Goal: Navigation & Orientation: Find specific page/section

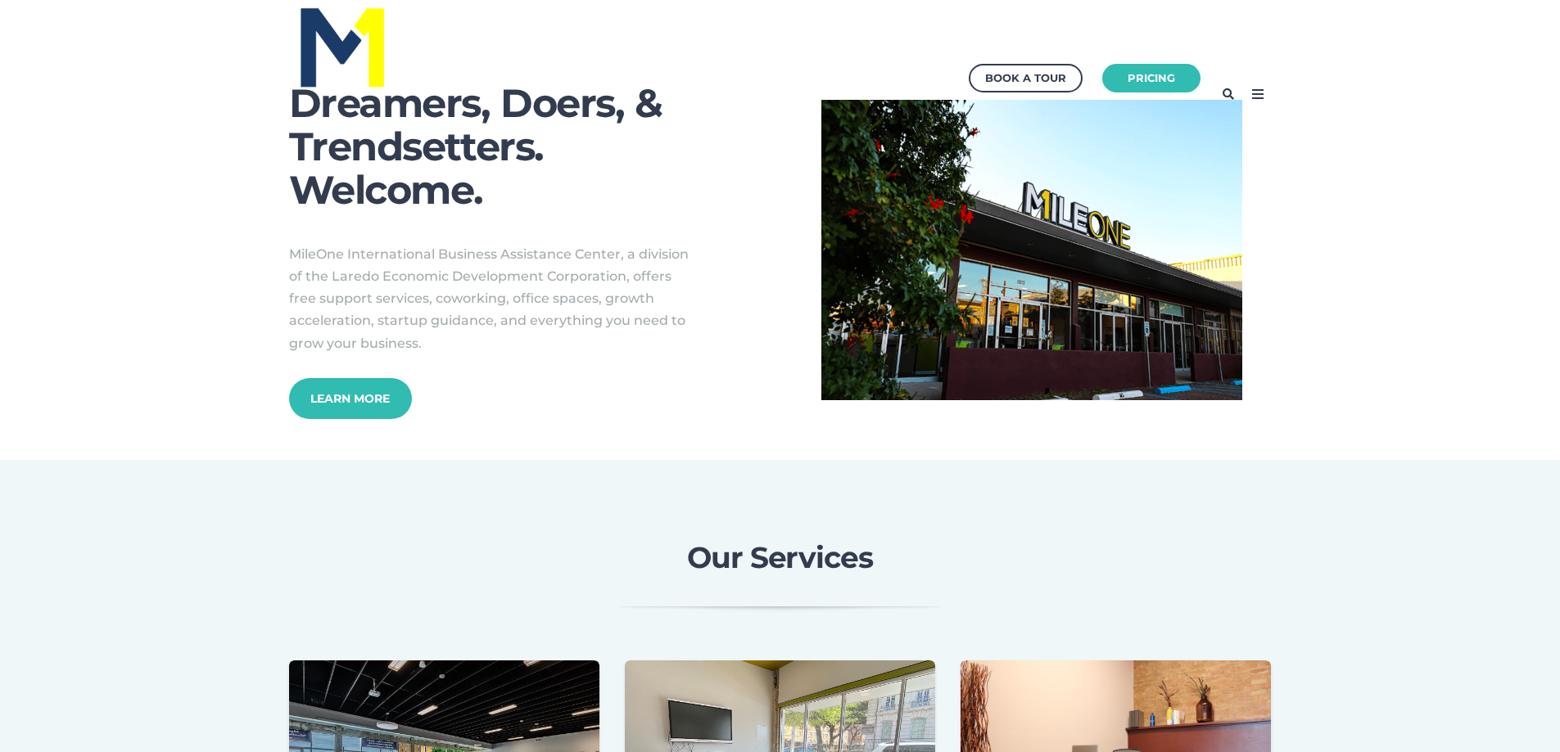
click at [1258, 95] on icon at bounding box center [1257, 94] width 26 height 26
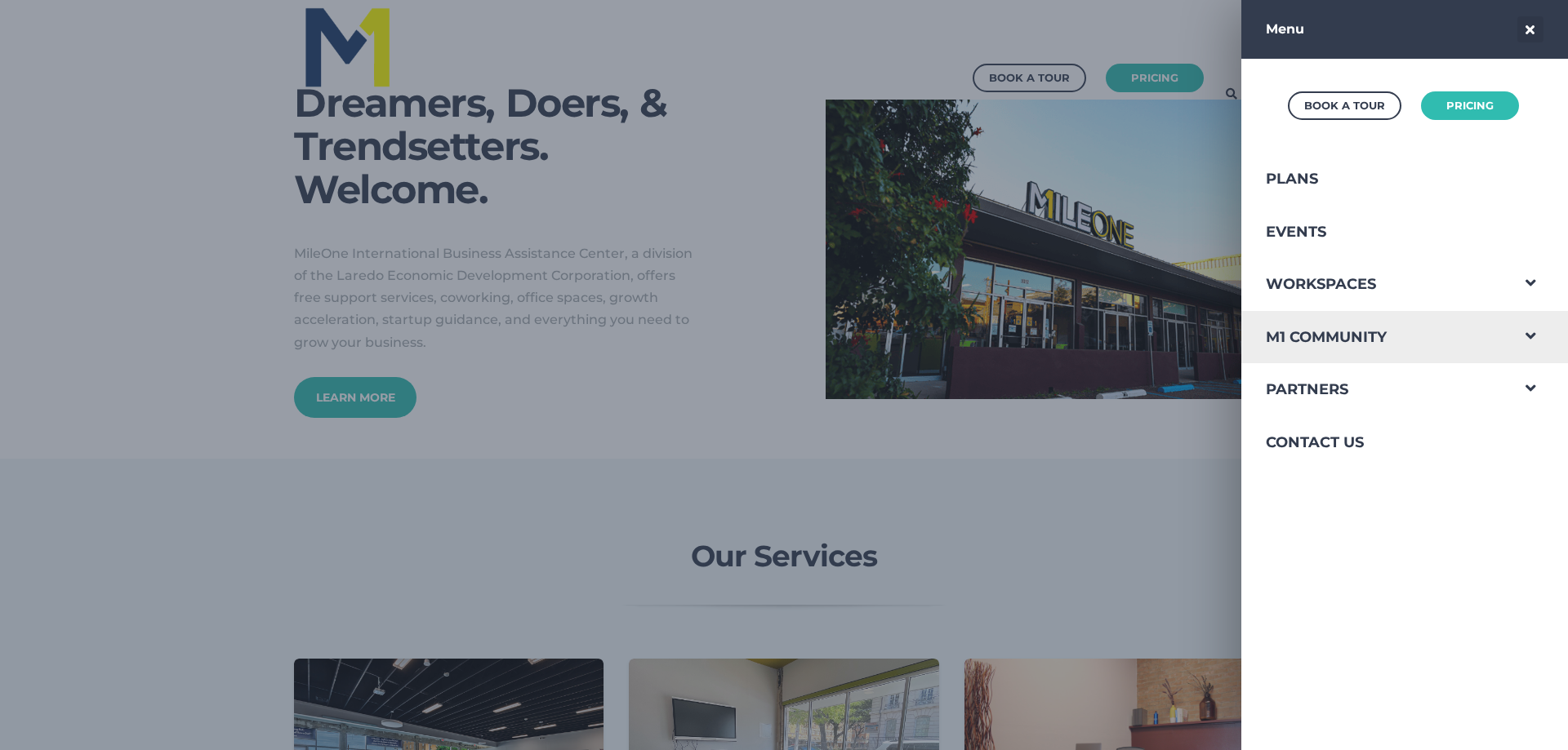
click at [1512, 332] on span "Navigation Menu" at bounding box center [1530, 332] width 43 height 43
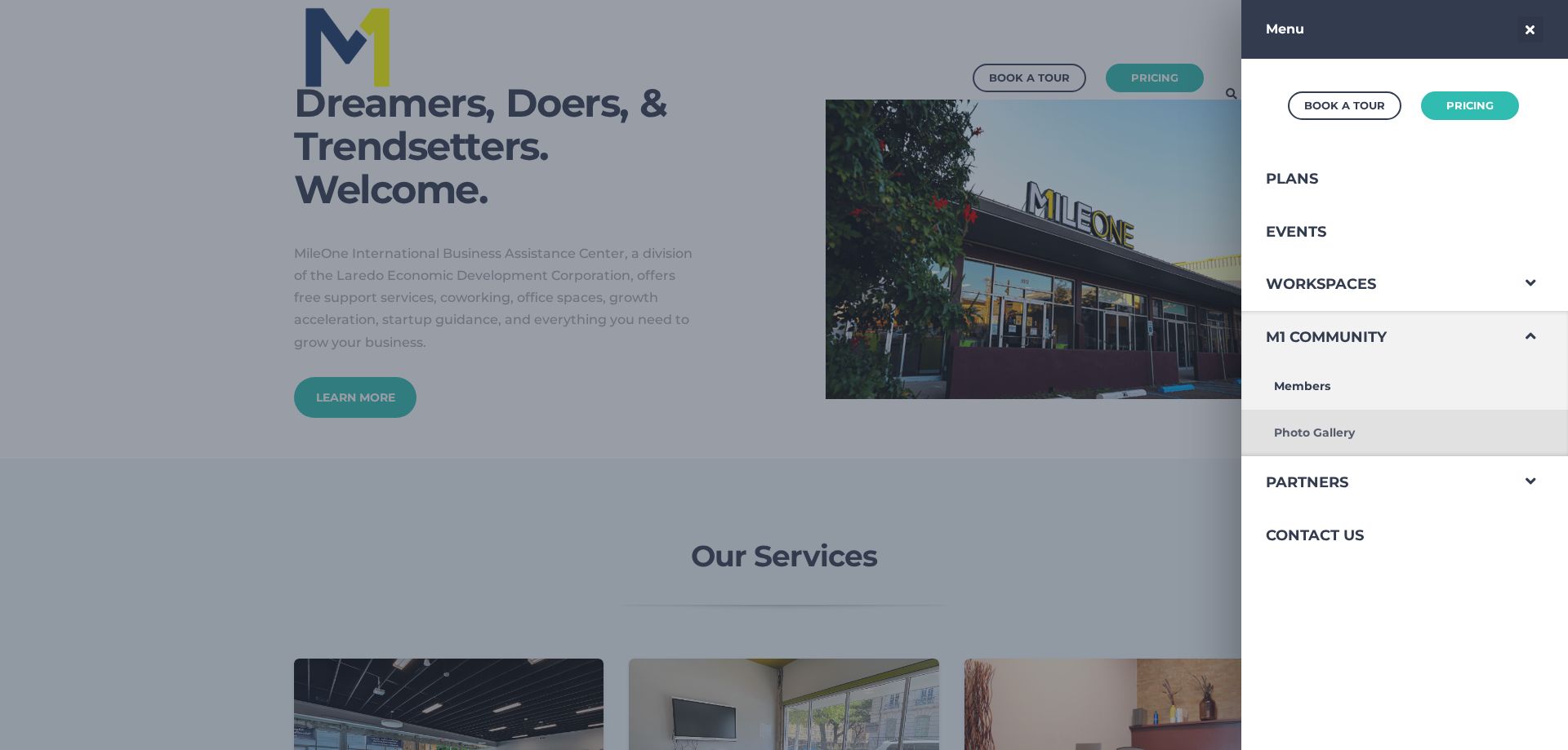
click at [1316, 435] on link "Photo Gallery" at bounding box center [1374, 433] width 268 height 47
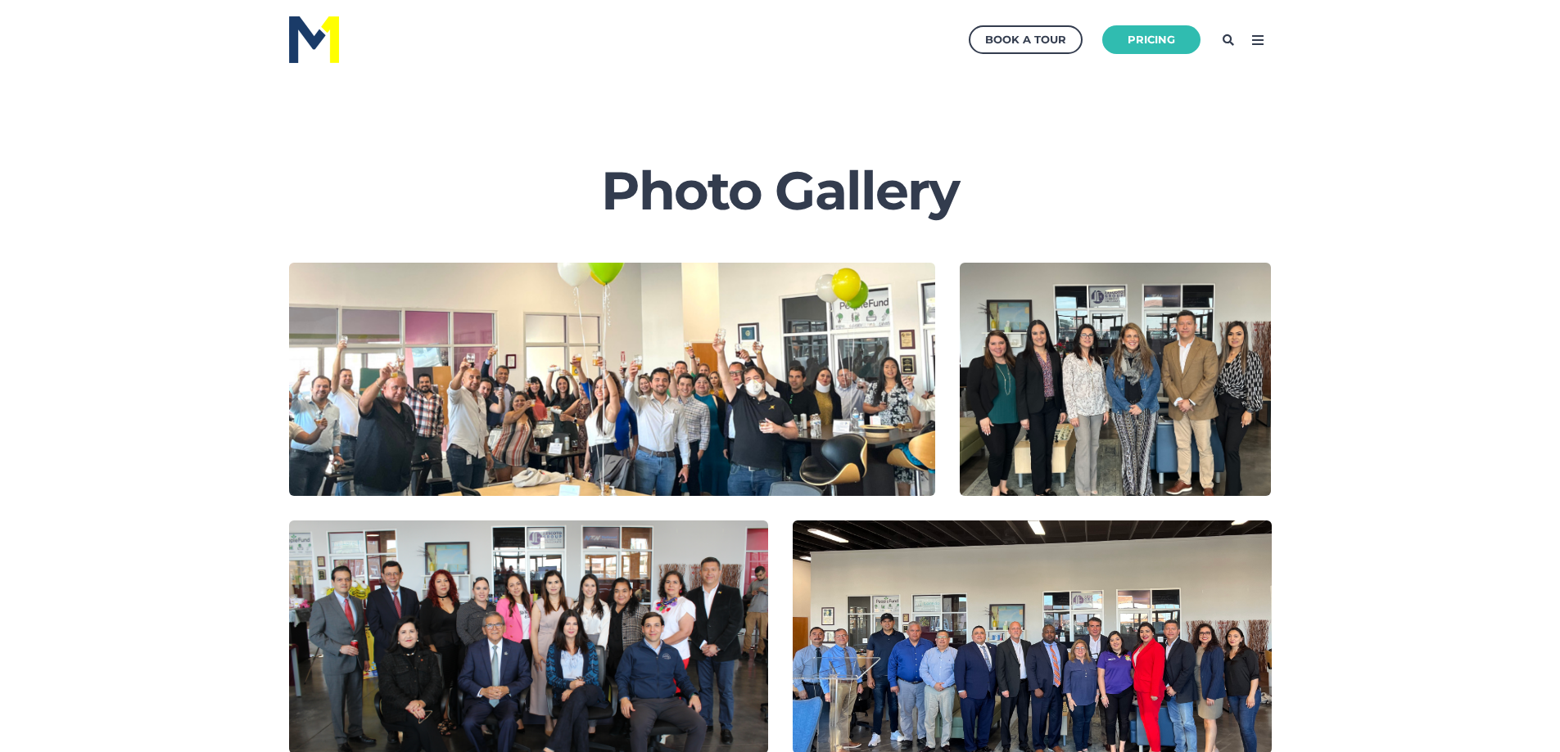
click at [1259, 47] on icon at bounding box center [1257, 40] width 26 height 26
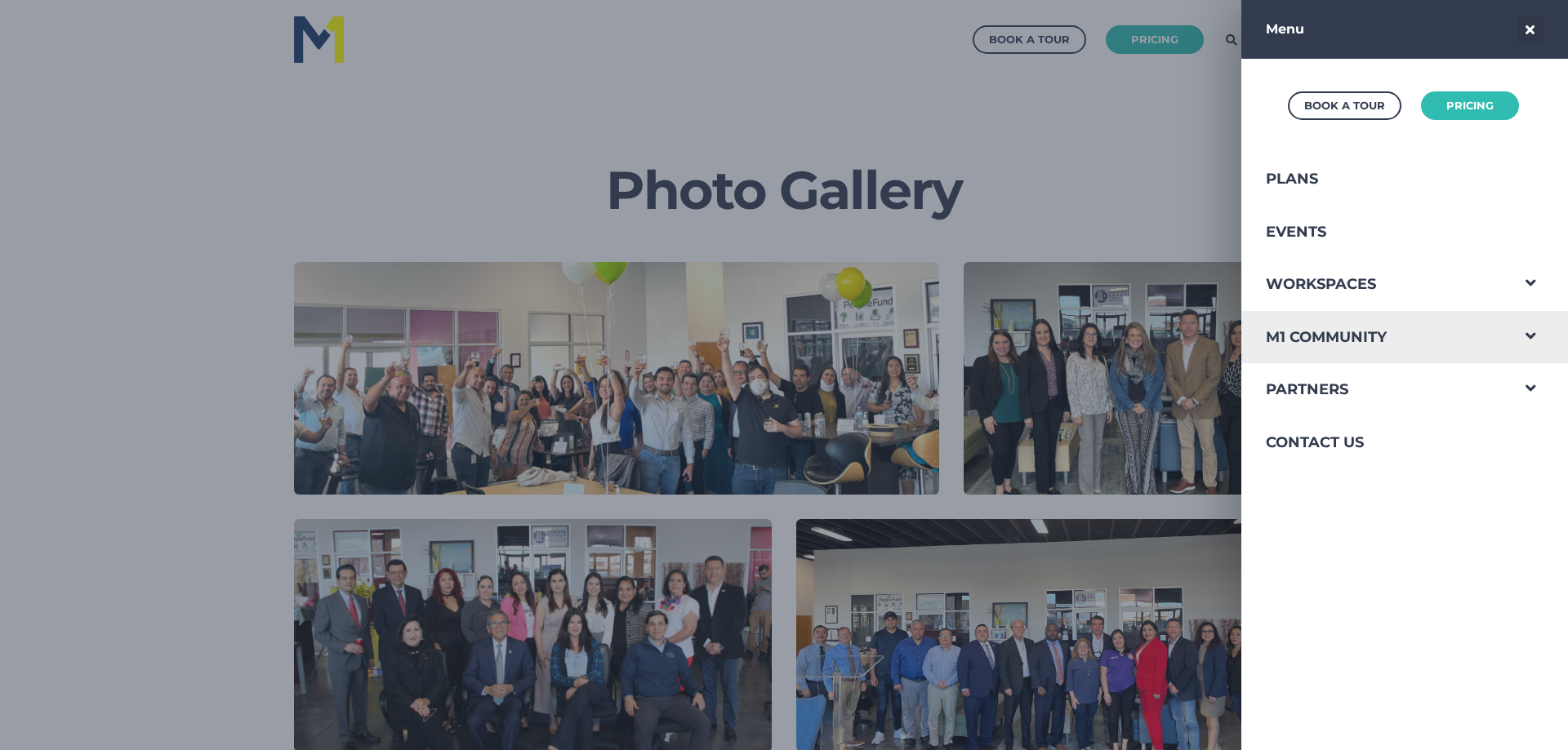
click at [1520, 335] on span "Navigation Menu" at bounding box center [1530, 332] width 43 height 43
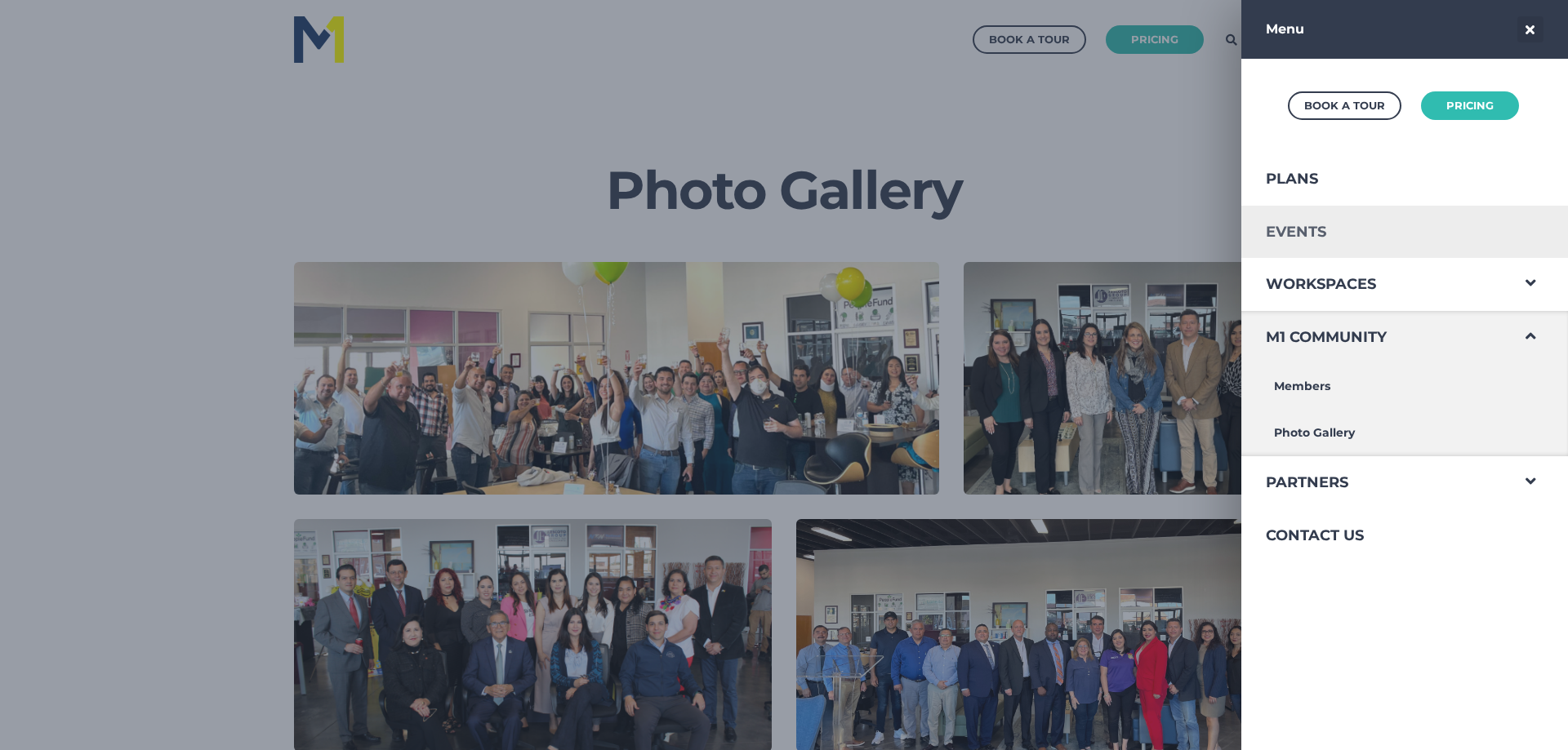
click at [1335, 226] on link "Events" at bounding box center [1374, 231] width 268 height 53
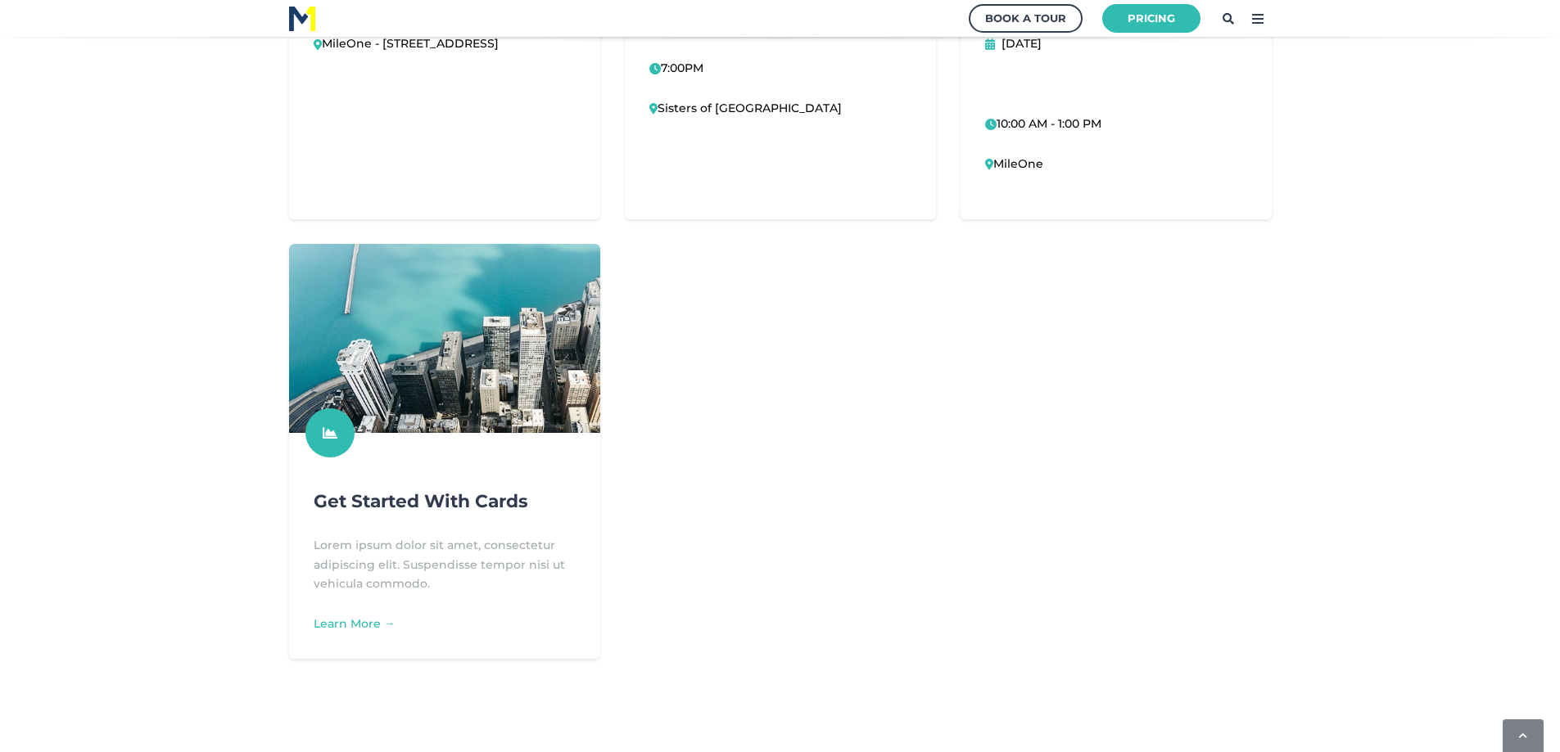
scroll to position [901, 0]
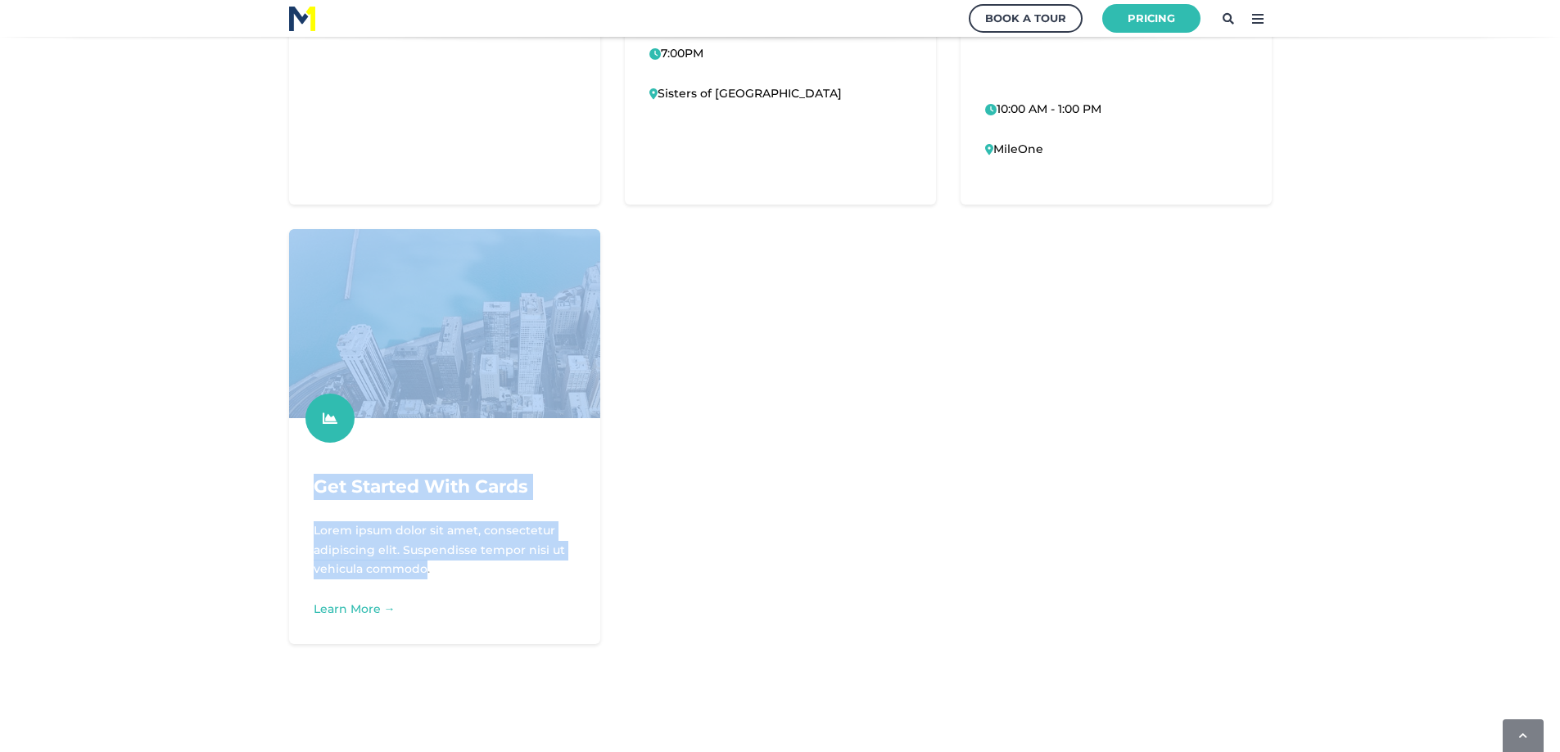
drag, startPoint x: 424, startPoint y: 575, endPoint x: 277, endPoint y: 521, distance: 157.0
click at [277, 521] on div "Get Started With Cards Lorem ipsum dolor sit amet, consectetur adipiscing elit.…" at bounding box center [445, 437] width 336 height 440
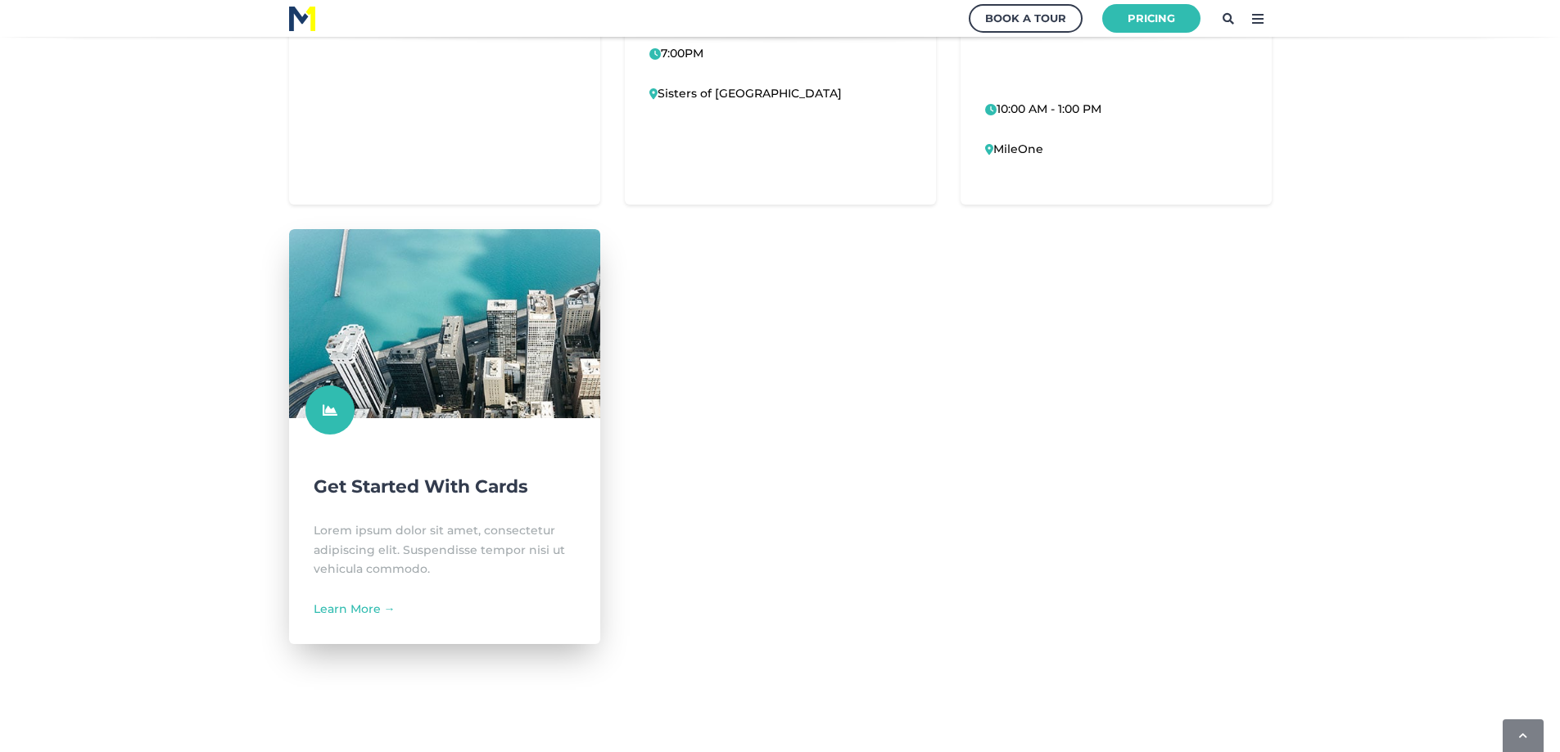
click at [487, 567] on p "Lorem ipsum dolor sit amet, consectetur adipiscing elit. Suspendisse tempor nis…" at bounding box center [445, 550] width 262 height 58
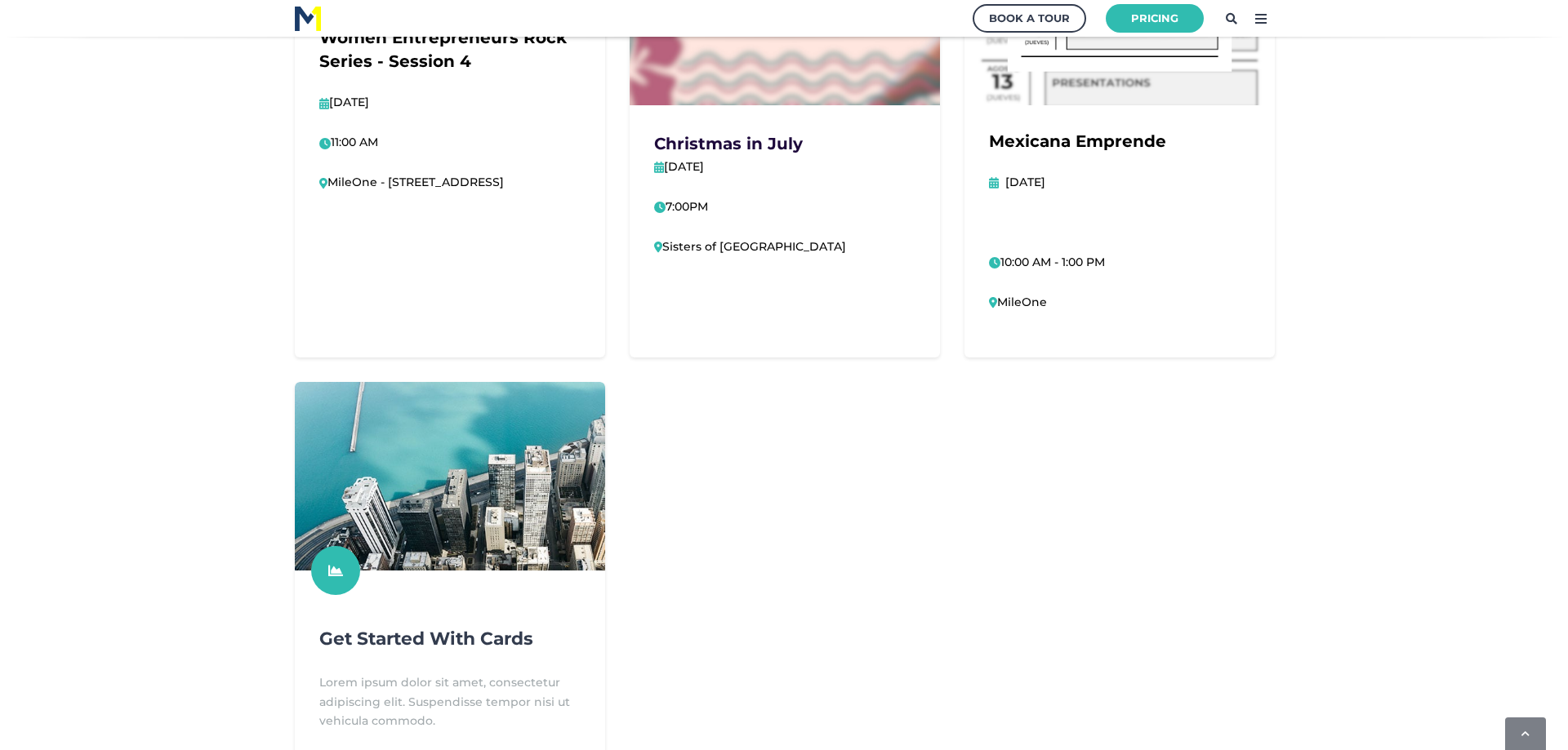
scroll to position [979, 0]
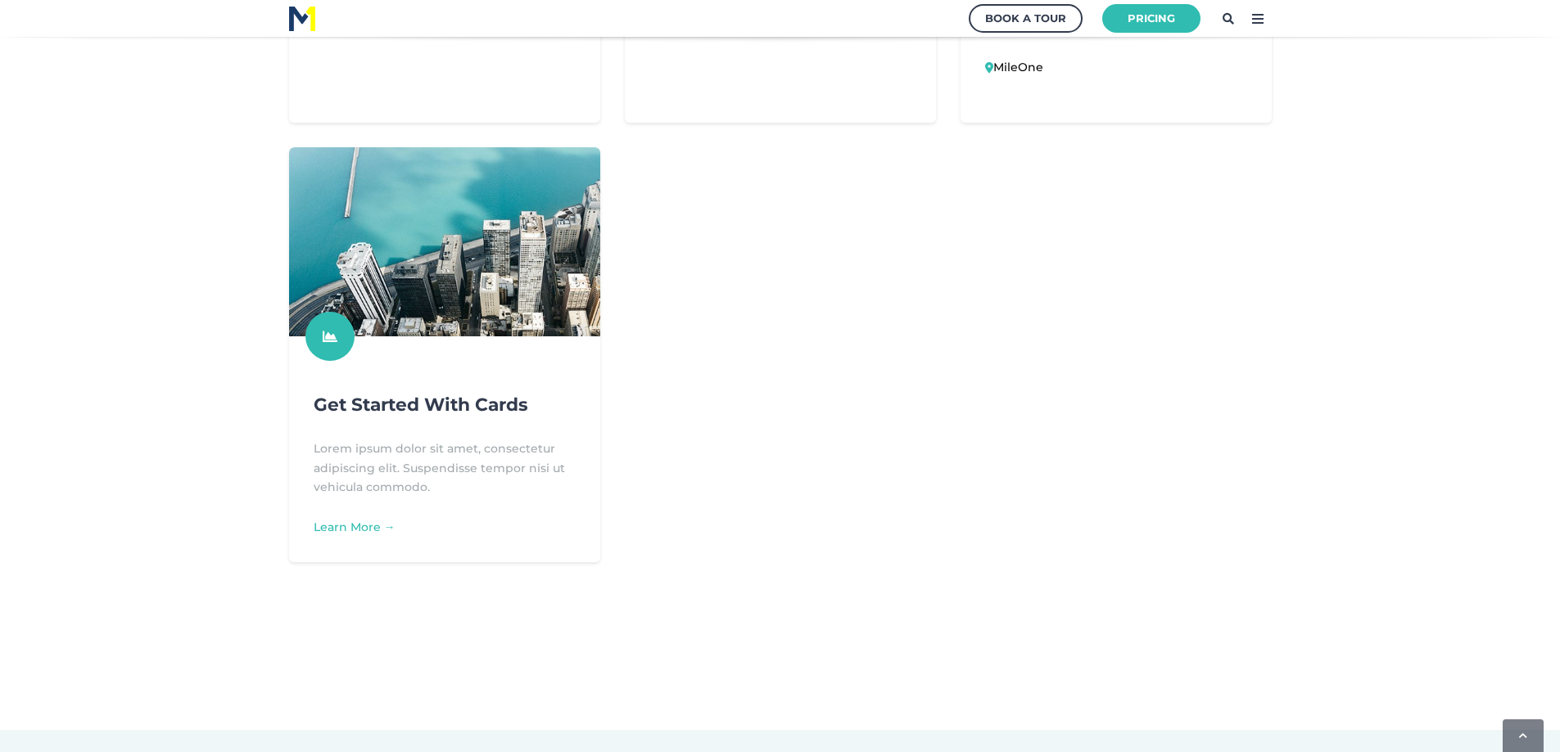
click at [1255, 20] on icon at bounding box center [1257, 19] width 26 height 26
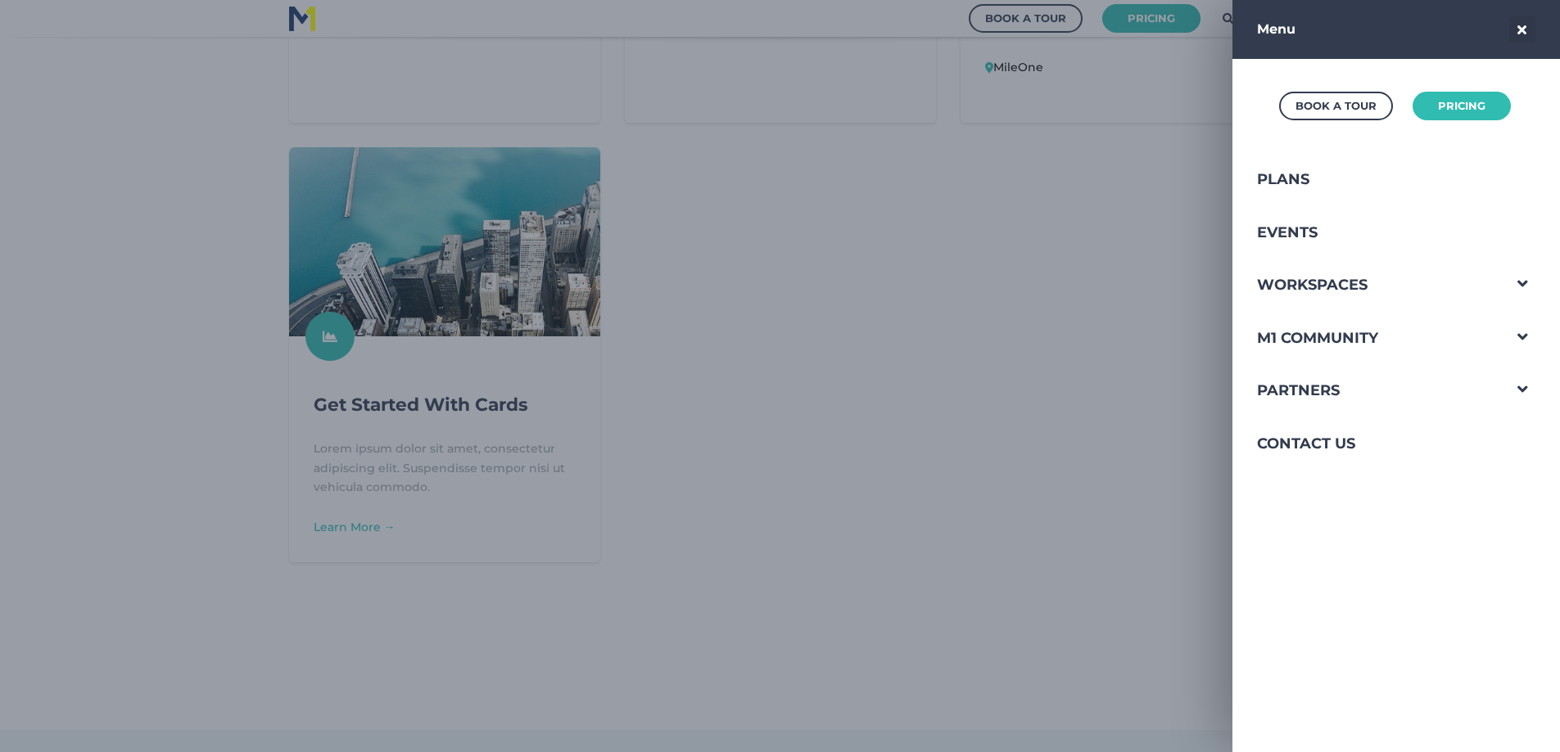
scroll to position [297, 1588]
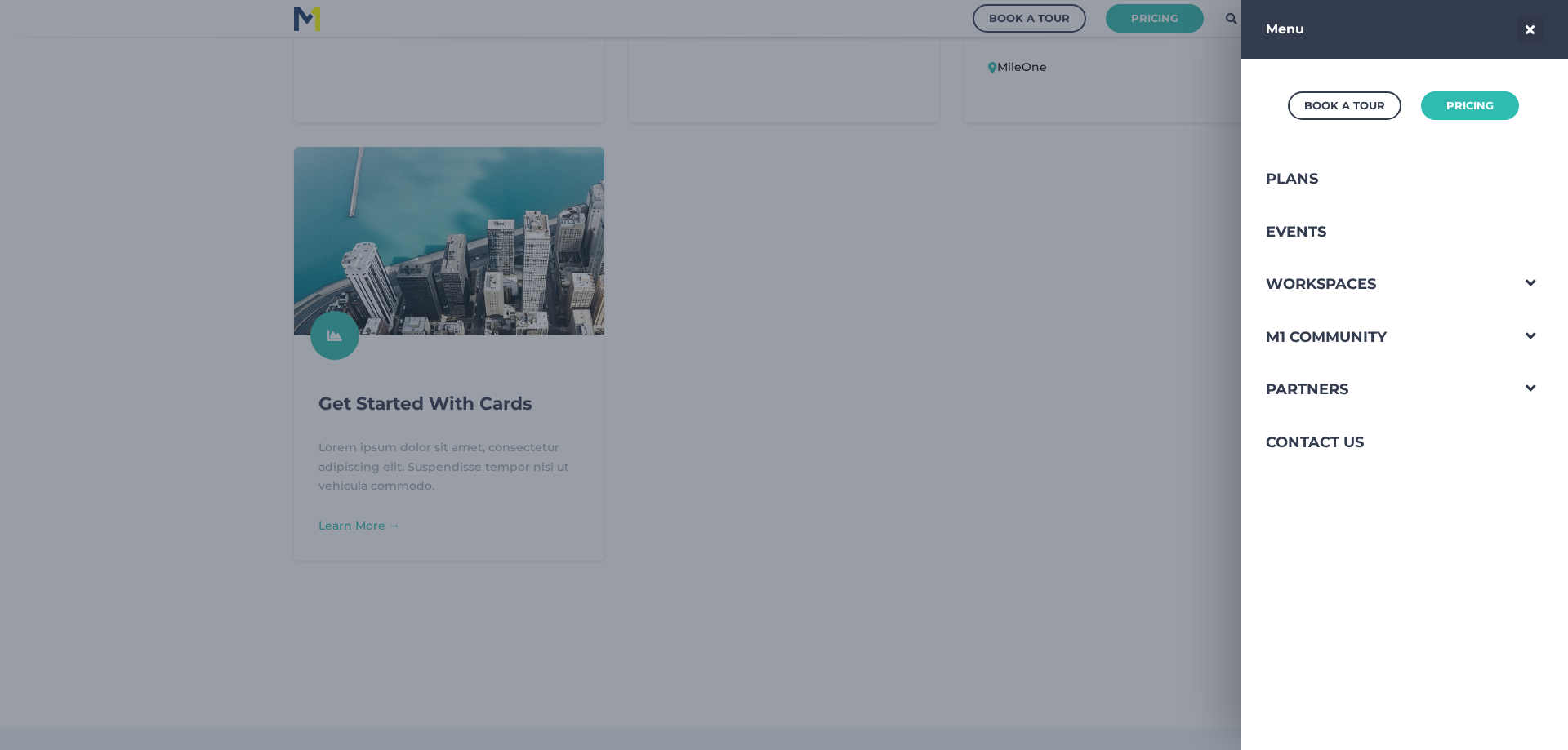
click at [966, 240] on div at bounding box center [784, 375] width 1568 height 750
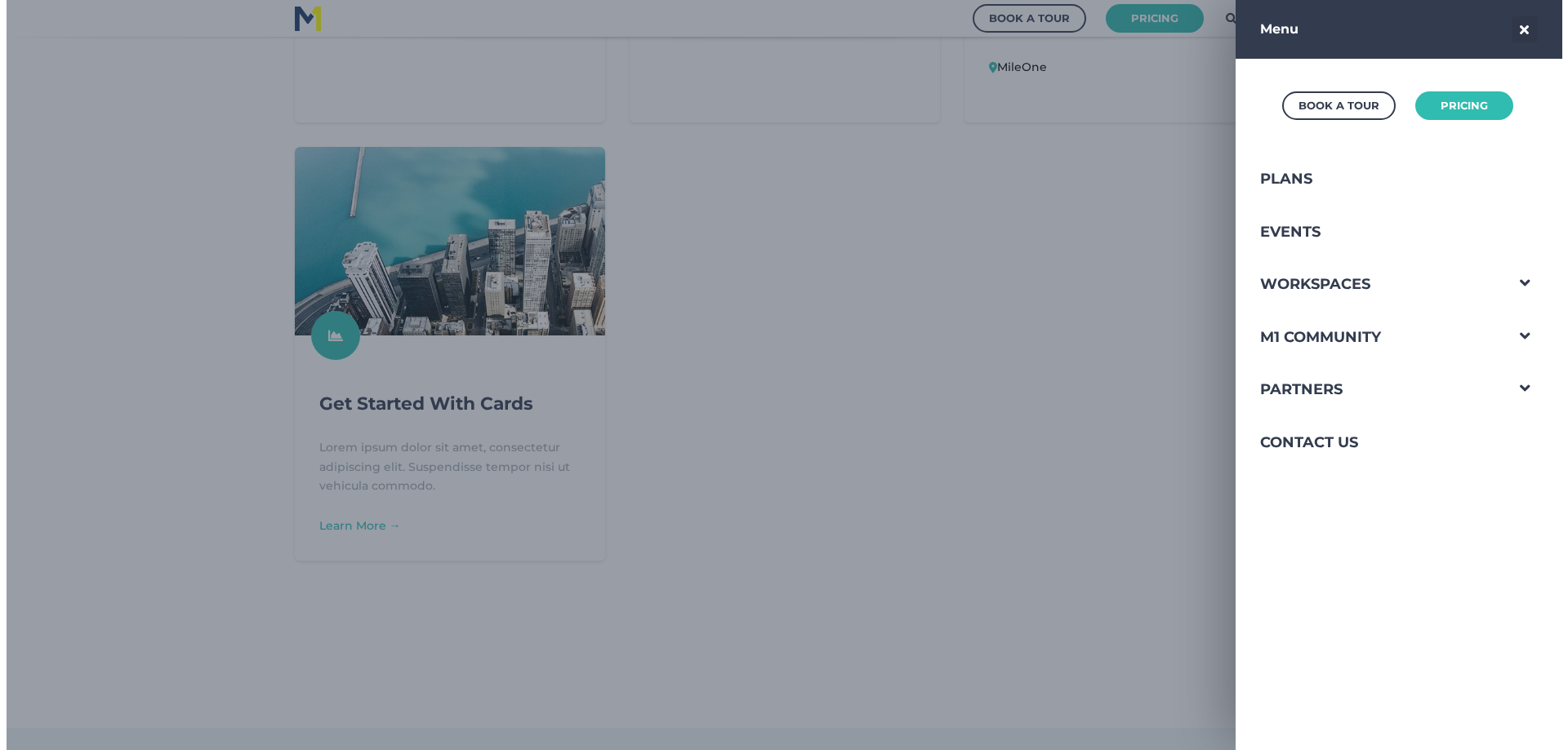
scroll to position [81352, 80085]
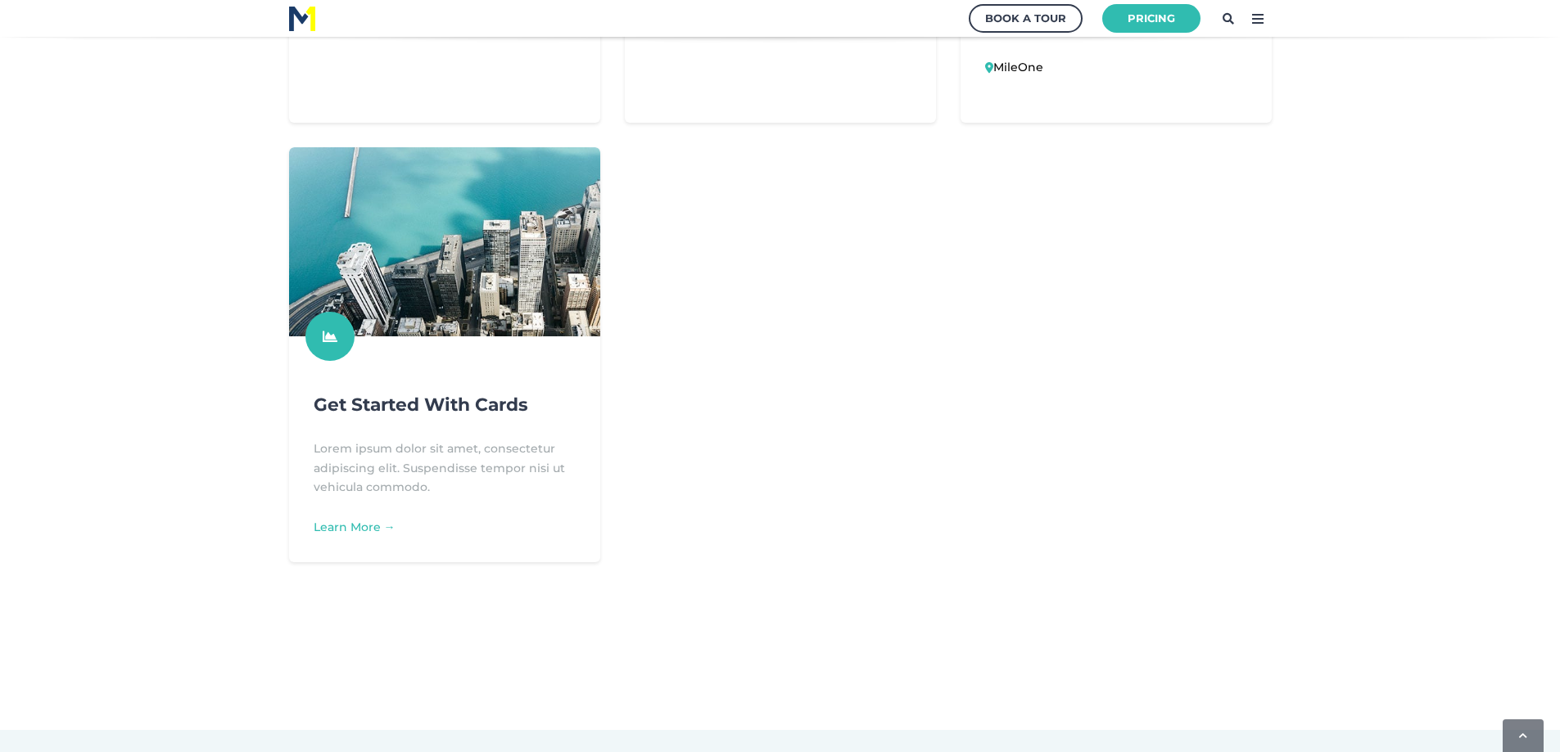
click at [1262, 20] on icon at bounding box center [1257, 19] width 26 height 26
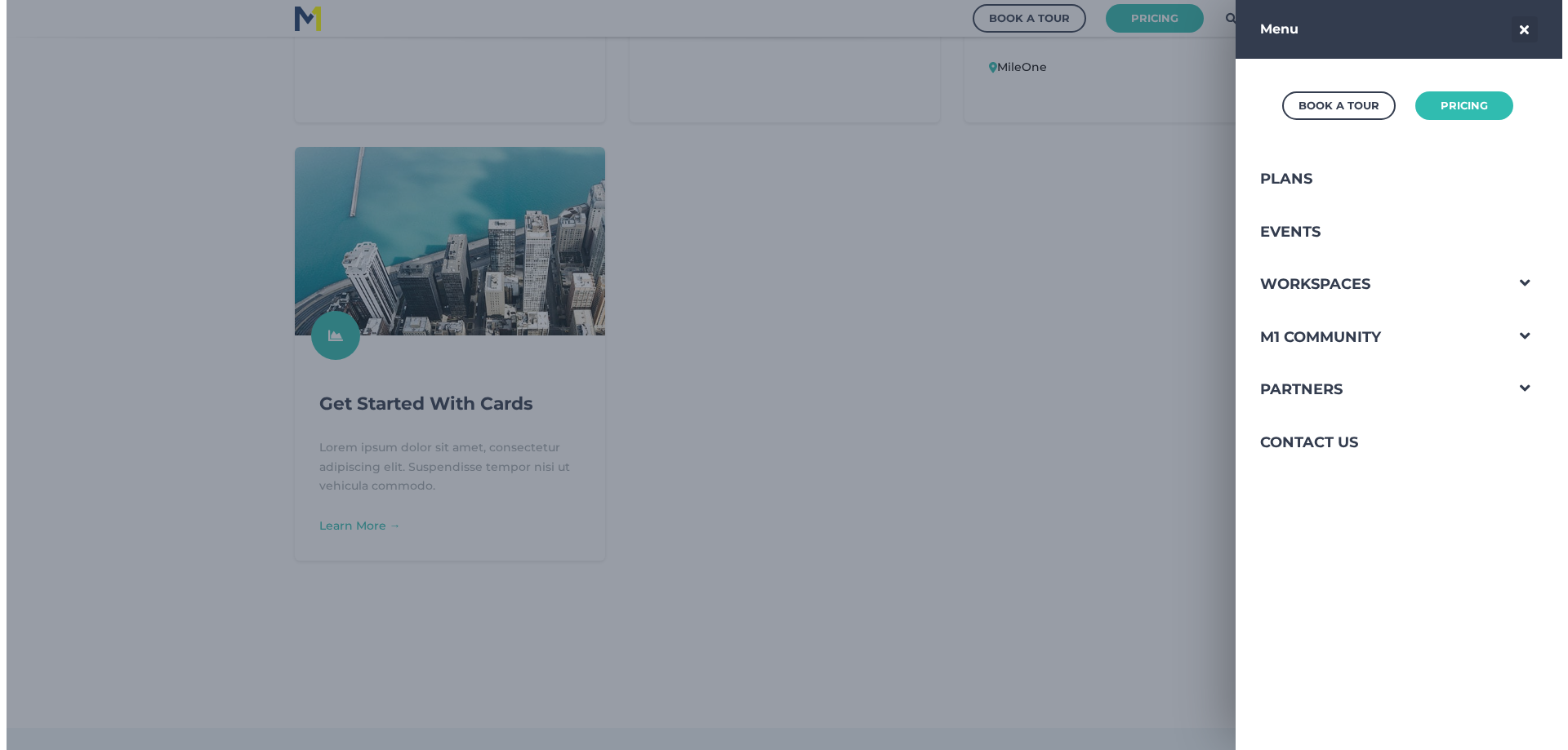
scroll to position [296, 1584]
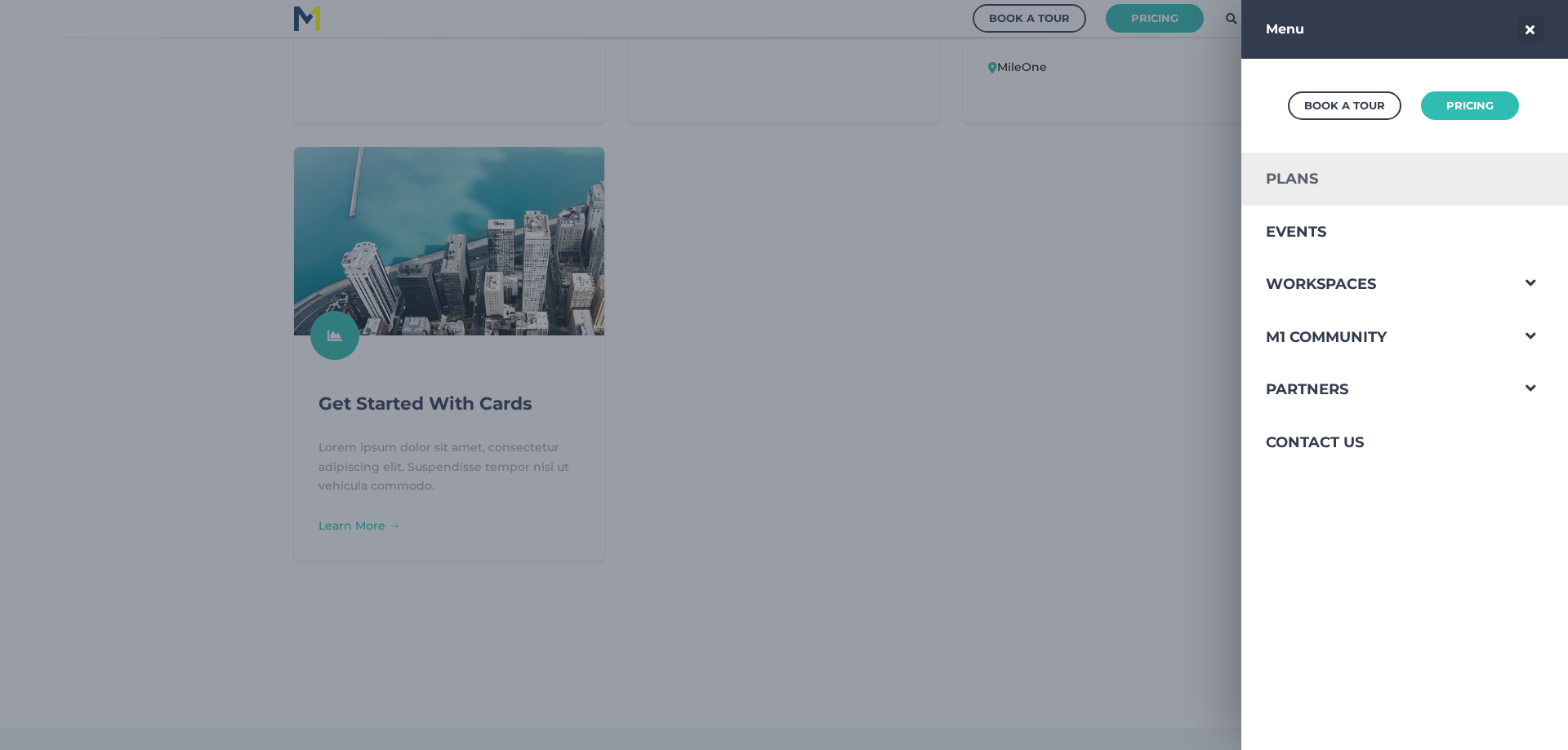
click at [1360, 187] on link "Plans" at bounding box center [1374, 179] width 268 height 53
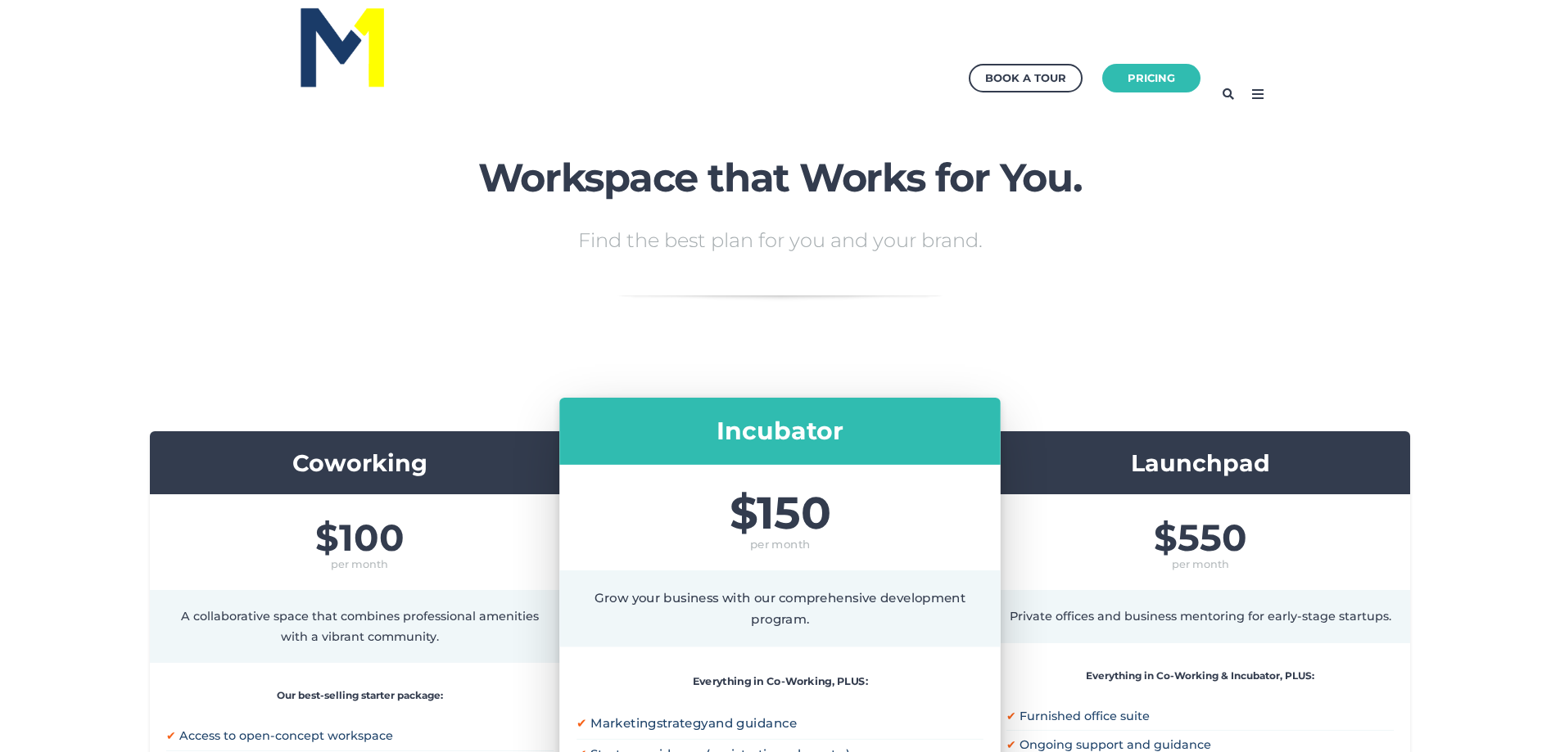
click at [1257, 97] on icon at bounding box center [1257, 94] width 26 height 26
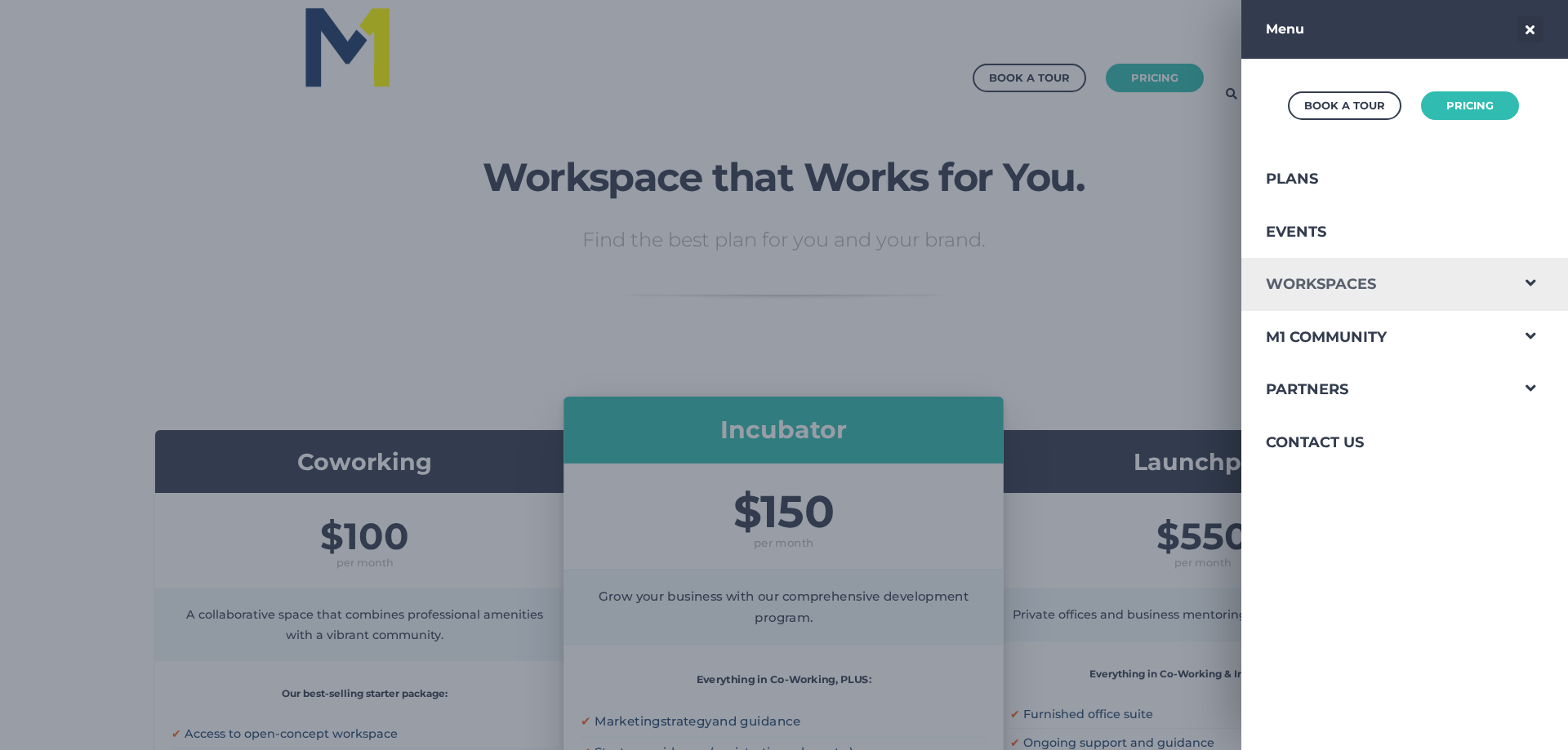
click at [1327, 281] on link "Workspaces" at bounding box center [1374, 284] width 268 height 53
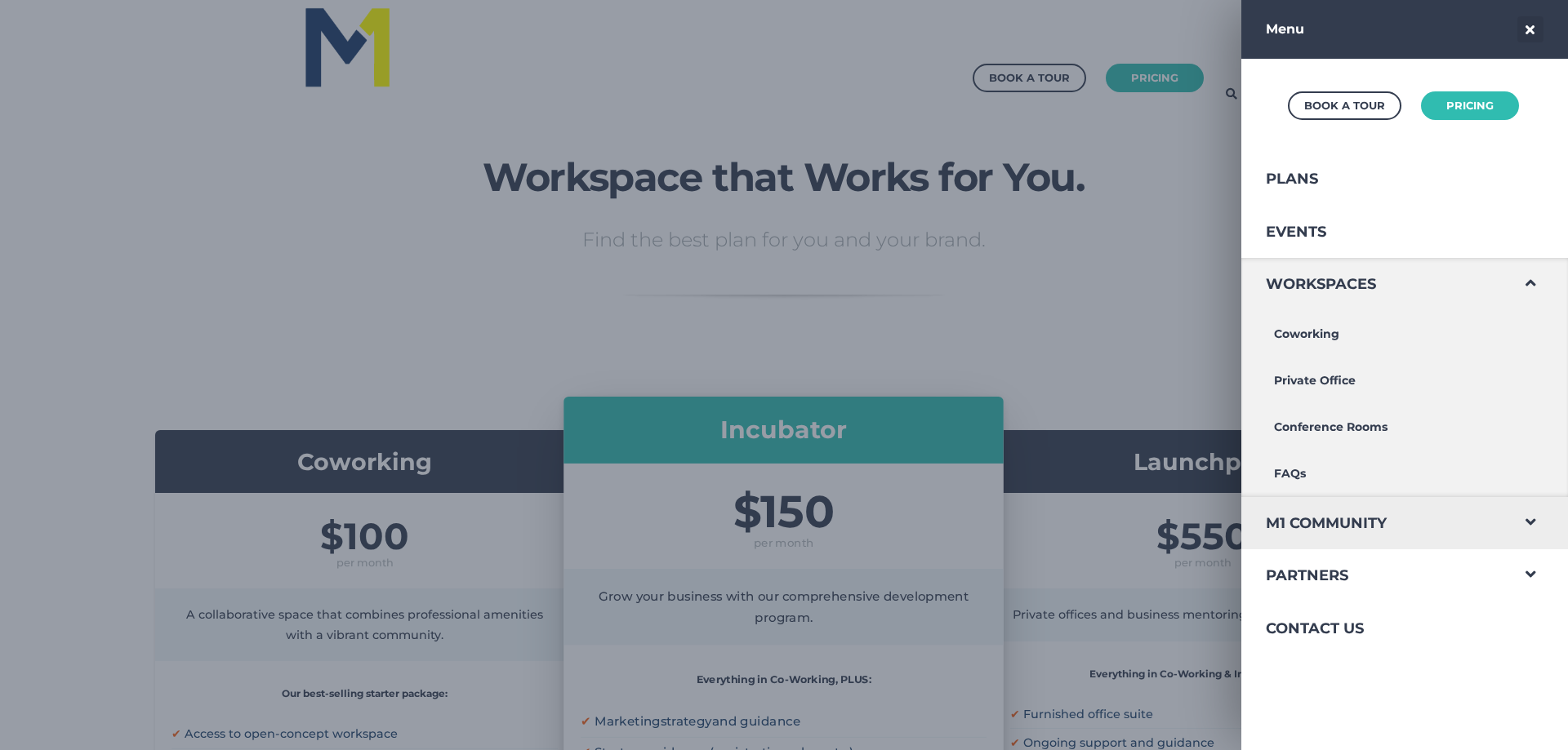
click at [1510, 525] on span "Navigation Menu" at bounding box center [1530, 519] width 43 height 43
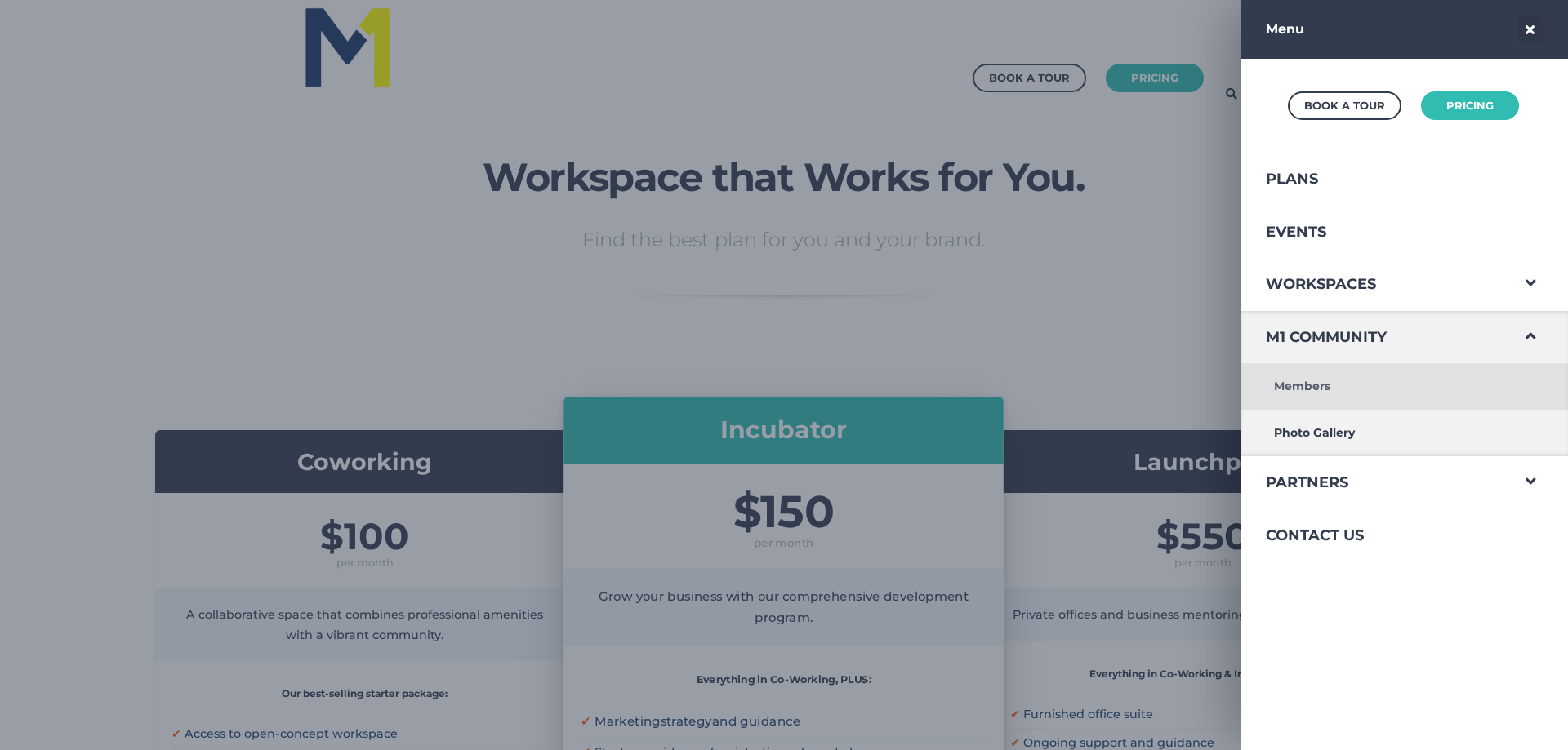
click at [1300, 383] on link "Members" at bounding box center [1374, 386] width 268 height 47
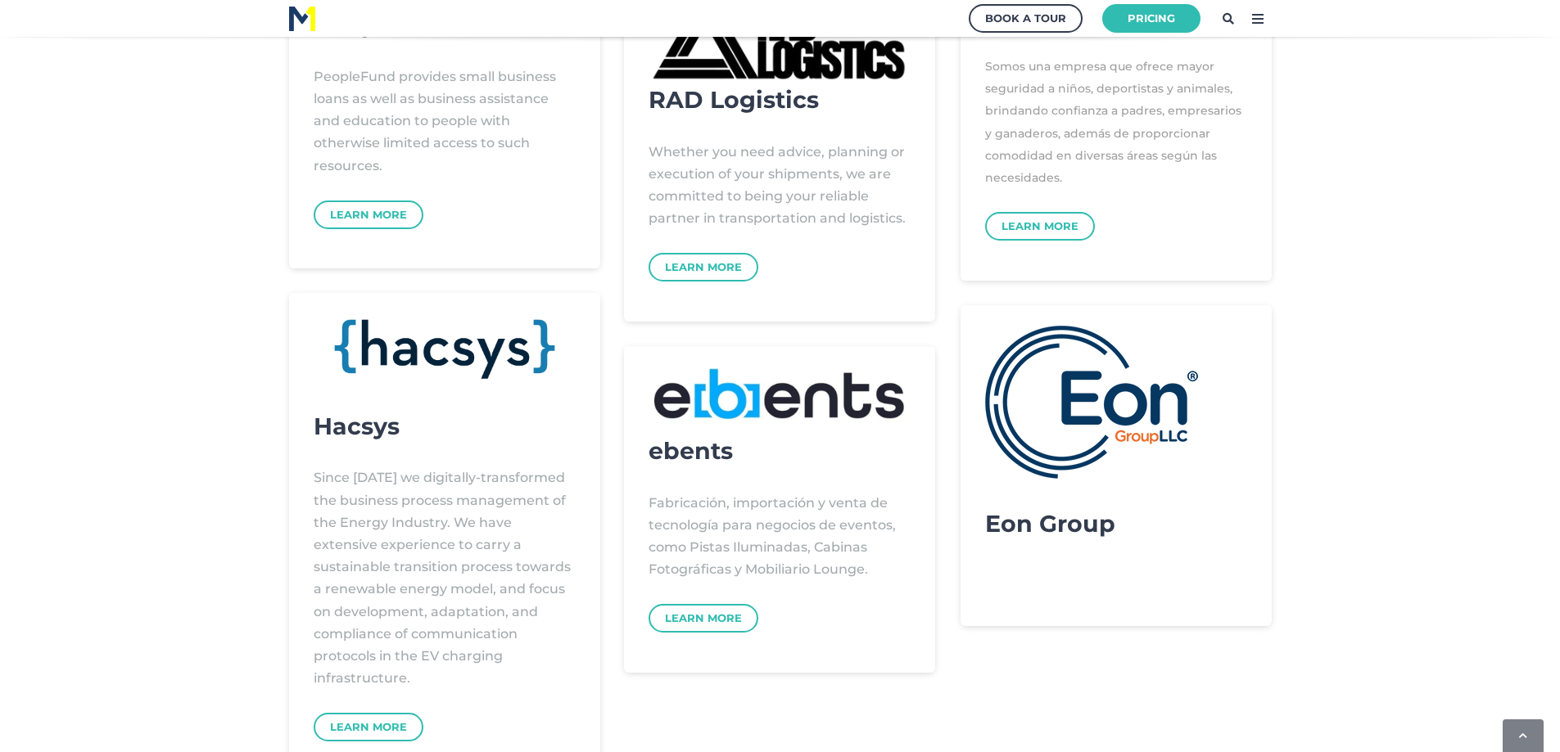
scroll to position [1637, 0]
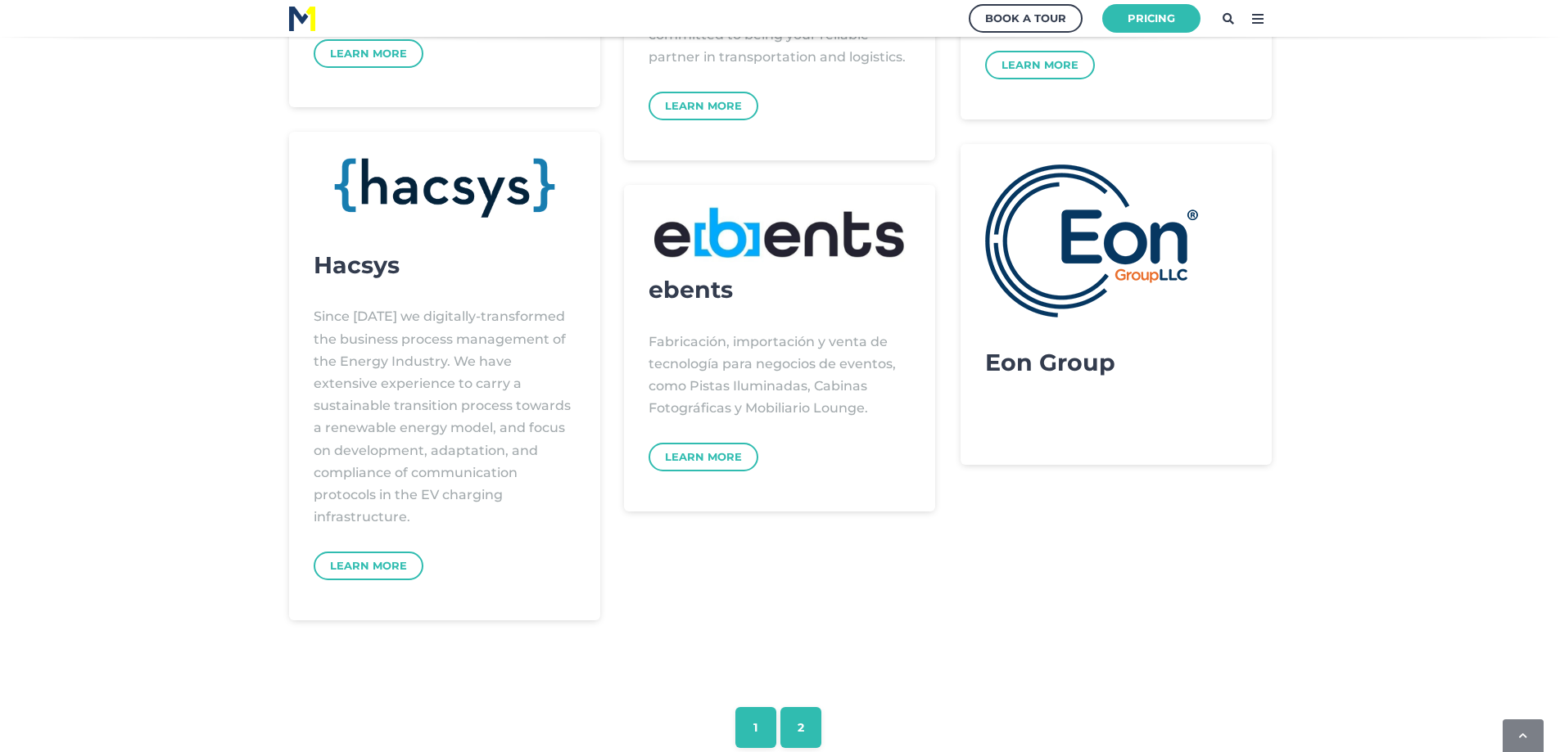
click at [799, 729] on link "2" at bounding box center [800, 727] width 41 height 41
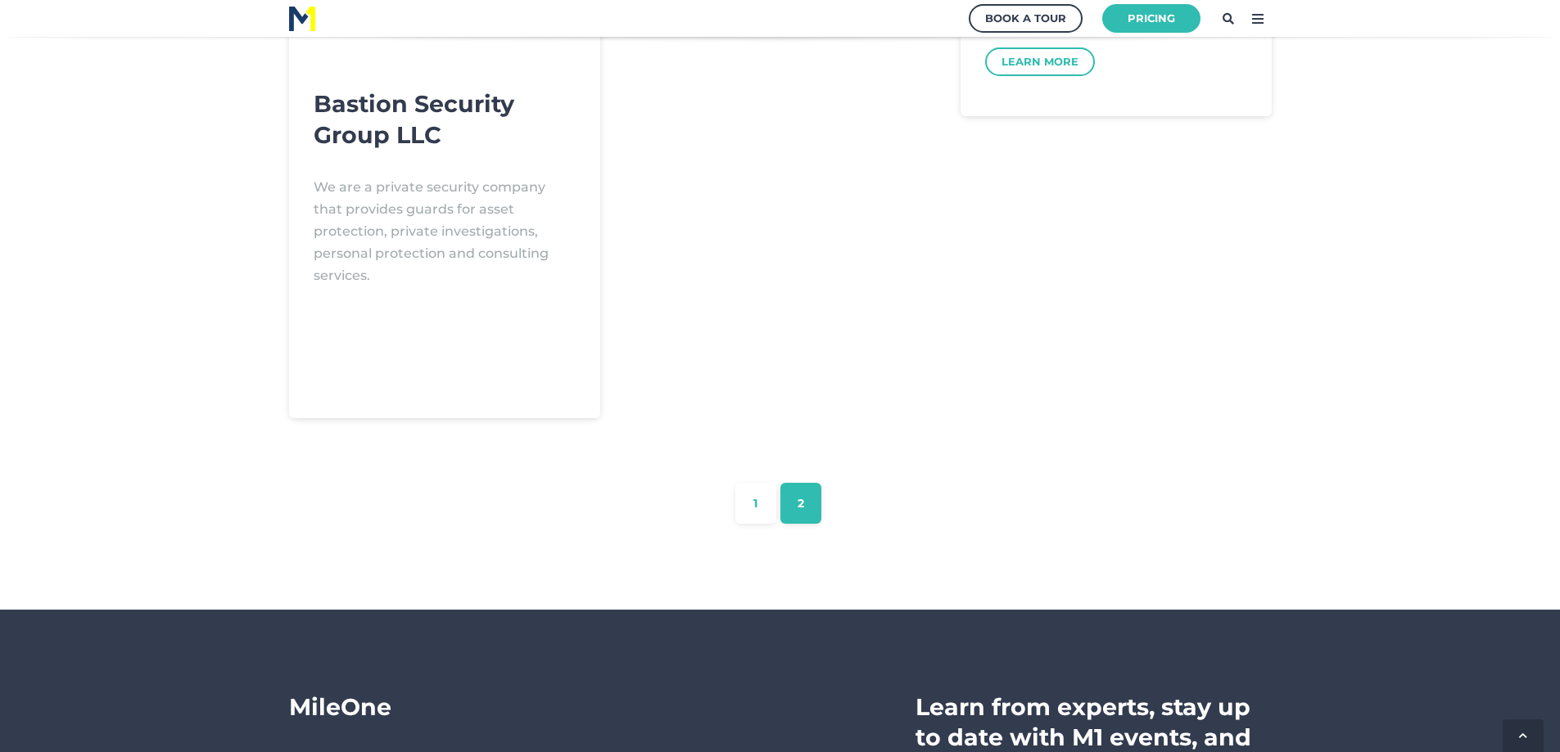
scroll to position [1392, 0]
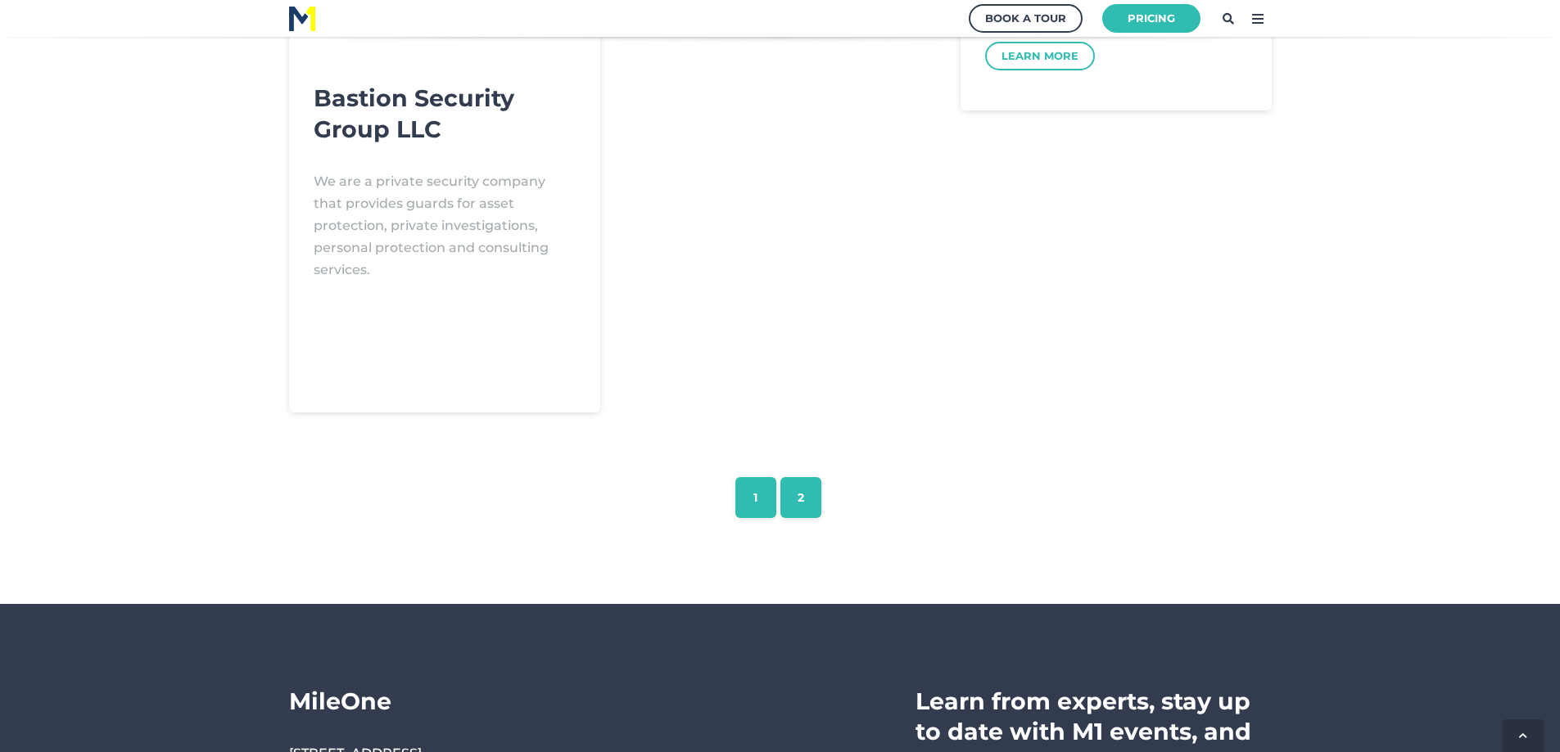
click at [752, 493] on link "1" at bounding box center [755, 497] width 41 height 41
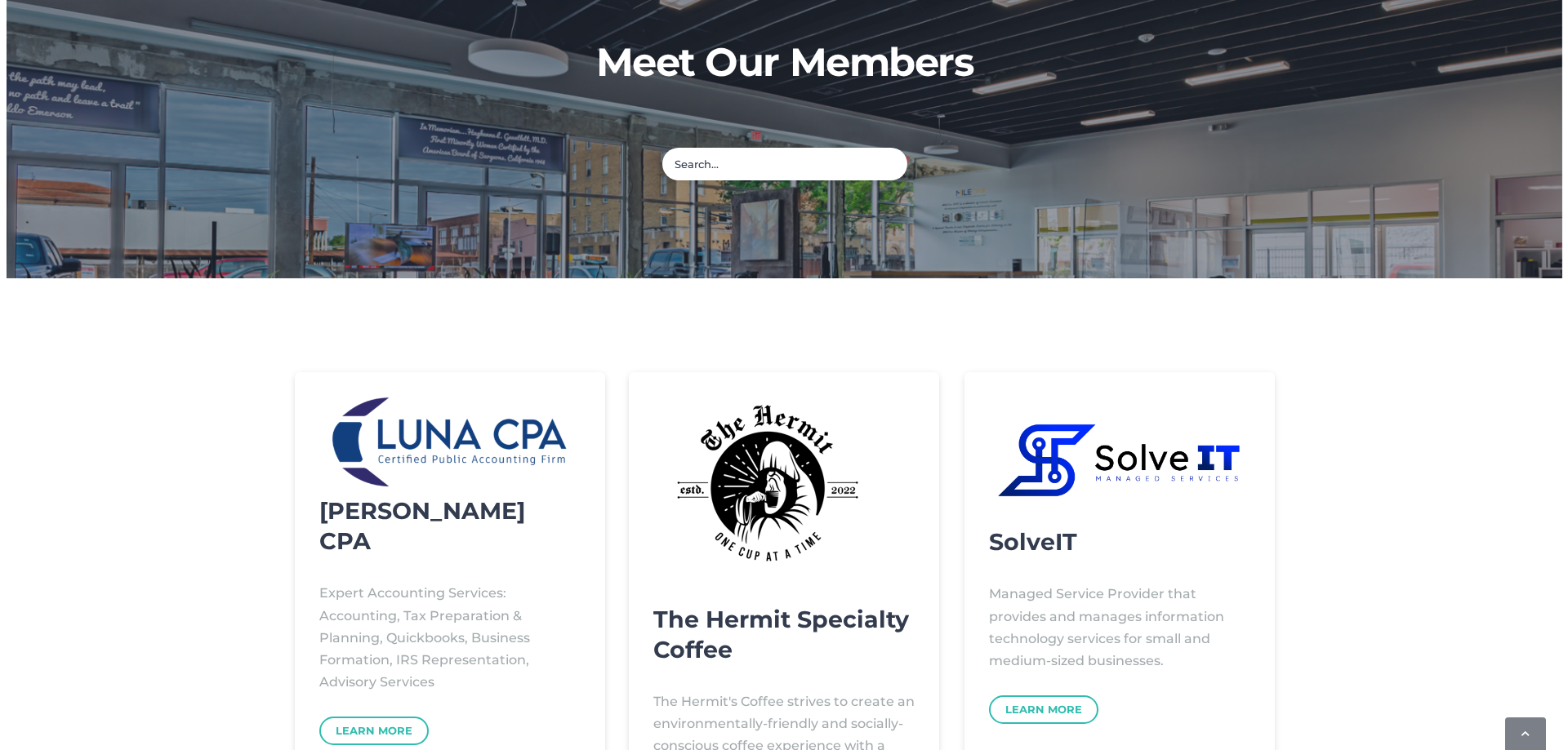
scroll to position [0, 0]
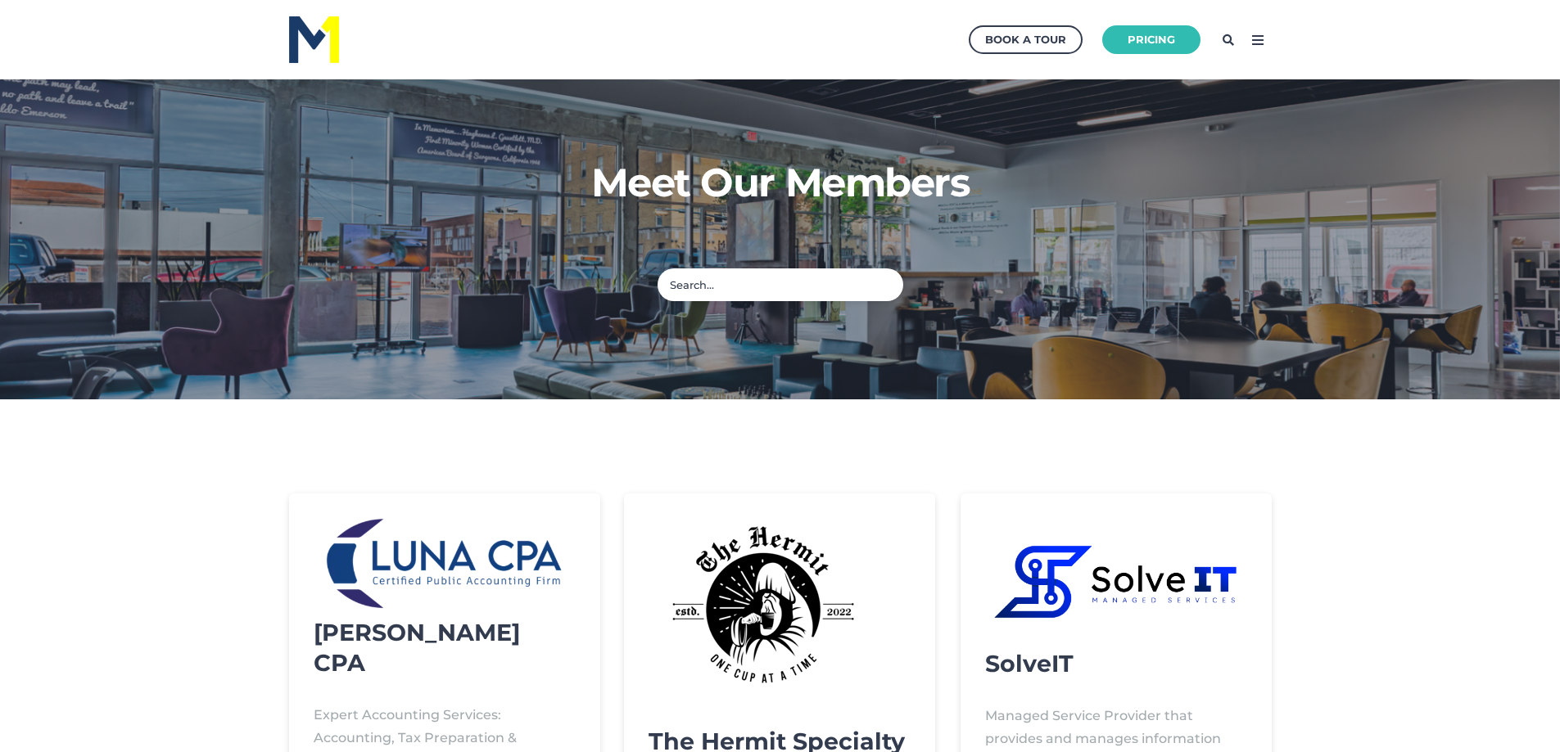
click at [1260, 41] on icon at bounding box center [1257, 40] width 26 height 26
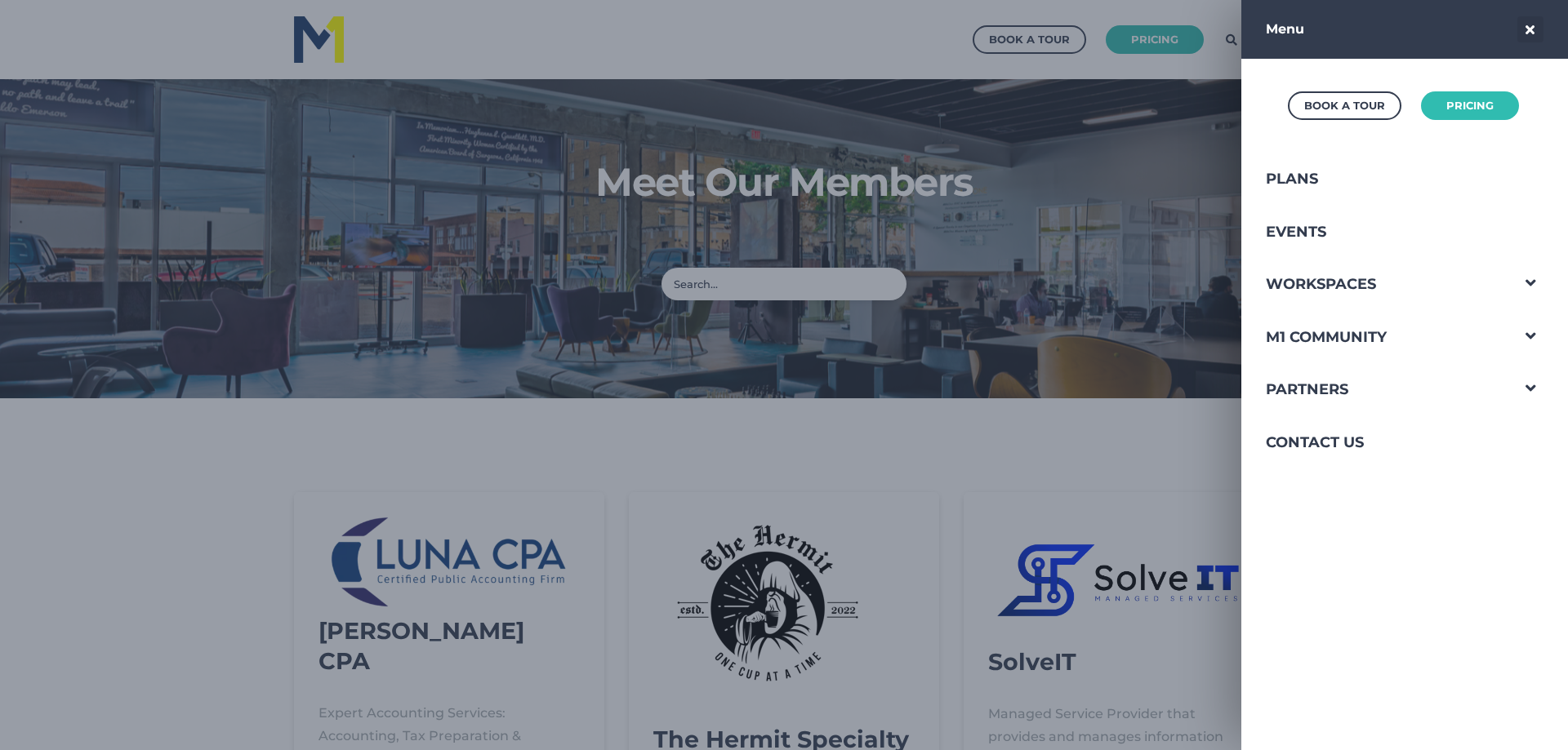
scroll to position [335, 1584]
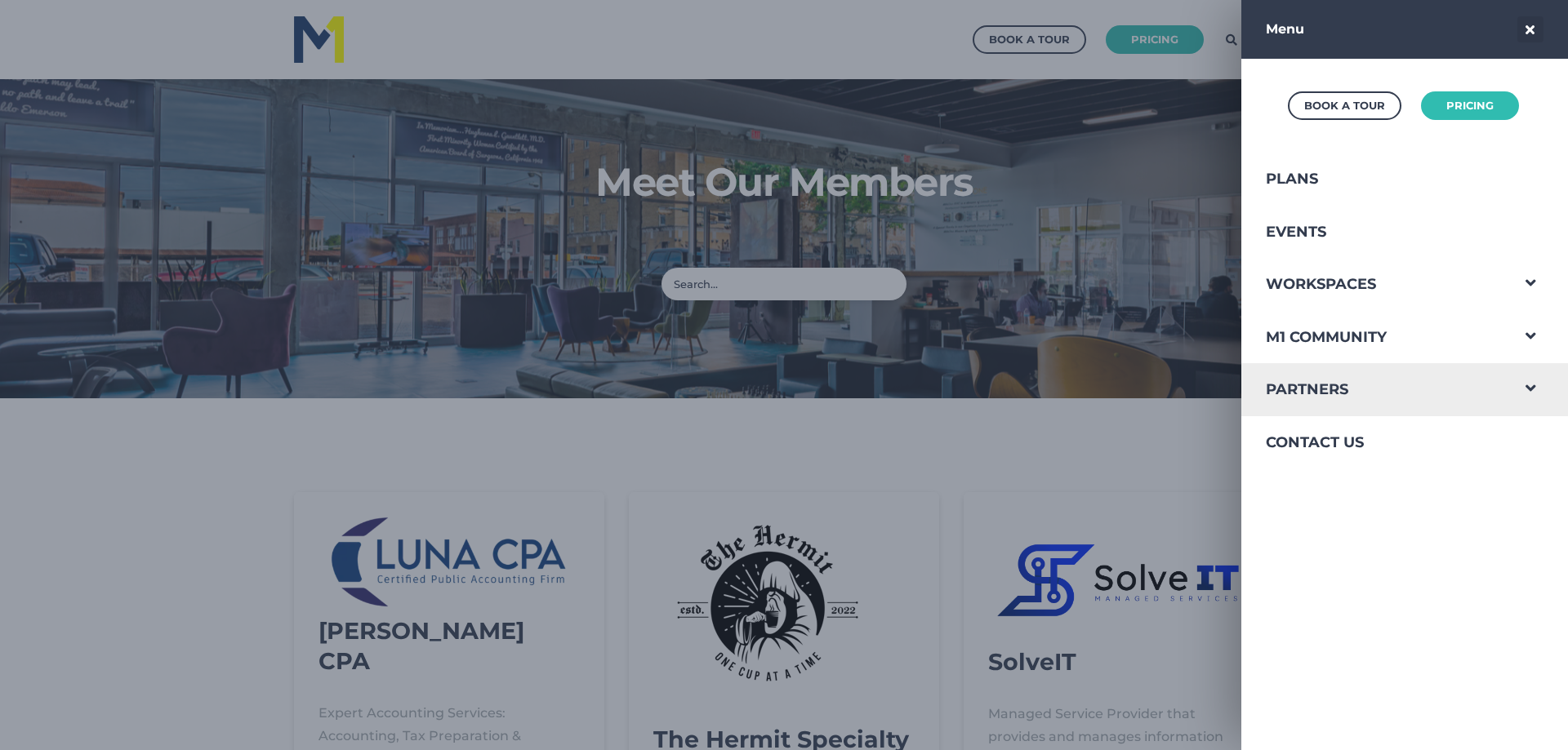
click at [1515, 390] on span "Navigation Menu" at bounding box center [1530, 384] width 43 height 43
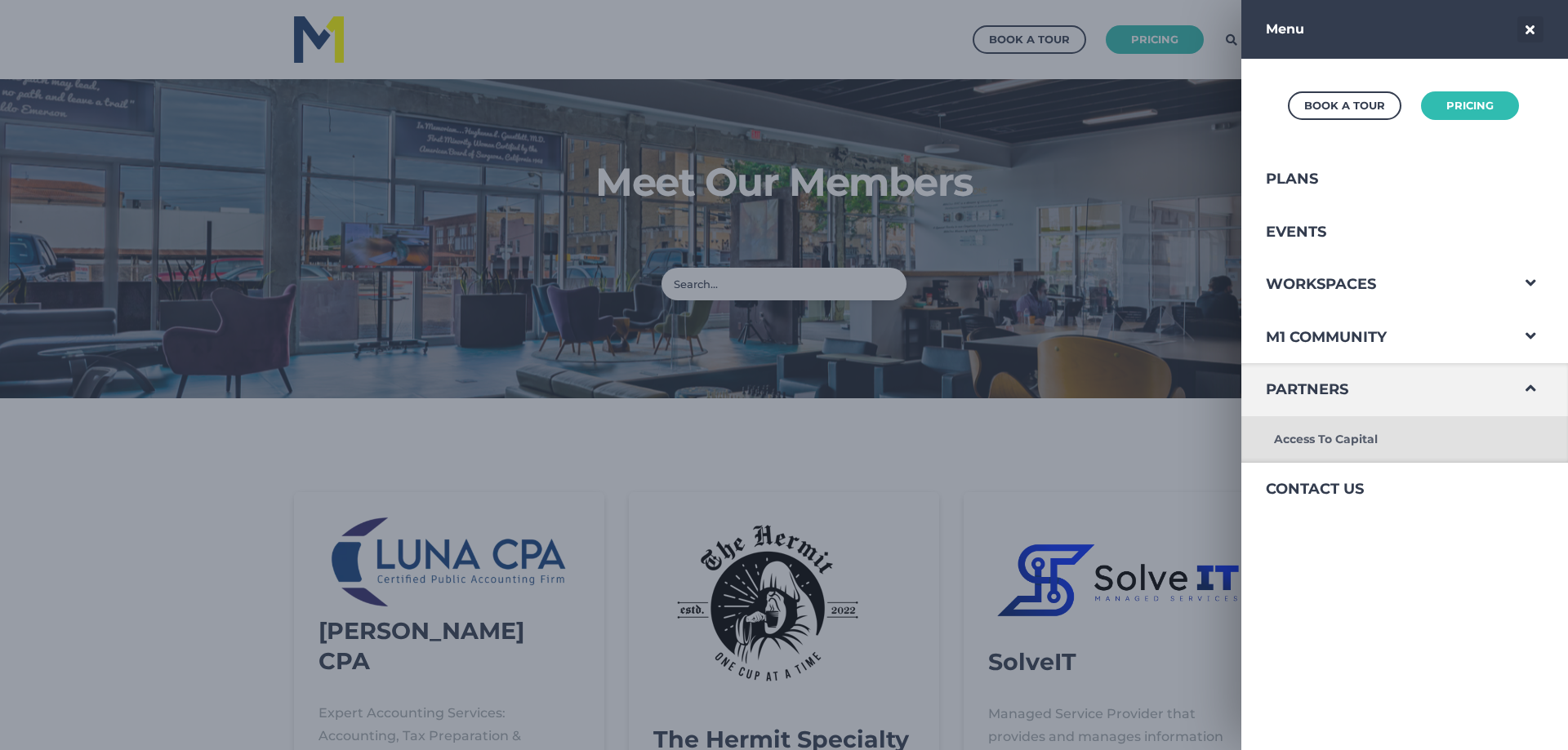
click at [1299, 439] on link "Access To Capital" at bounding box center [1374, 440] width 268 height 47
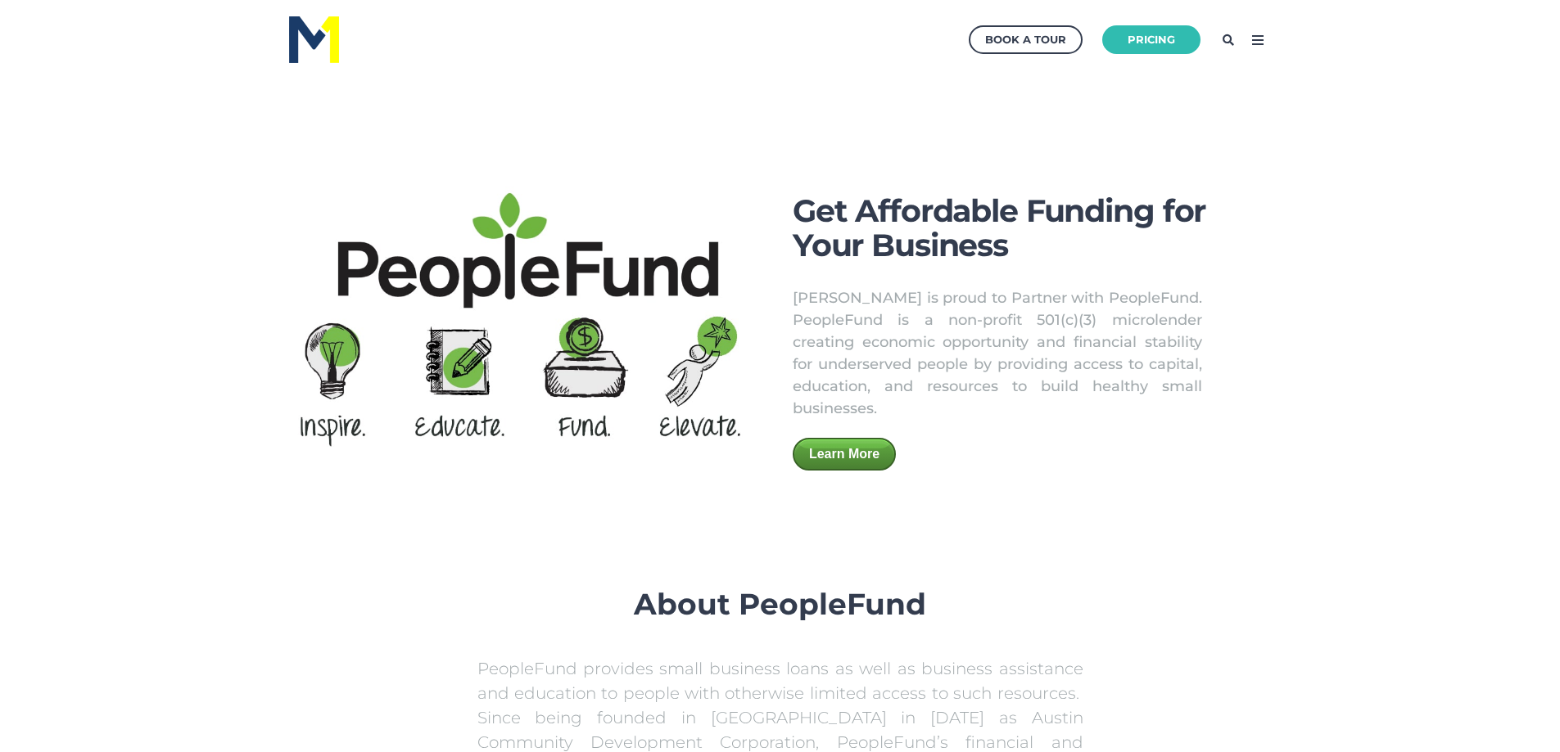
click at [1261, 43] on icon at bounding box center [1257, 40] width 26 height 26
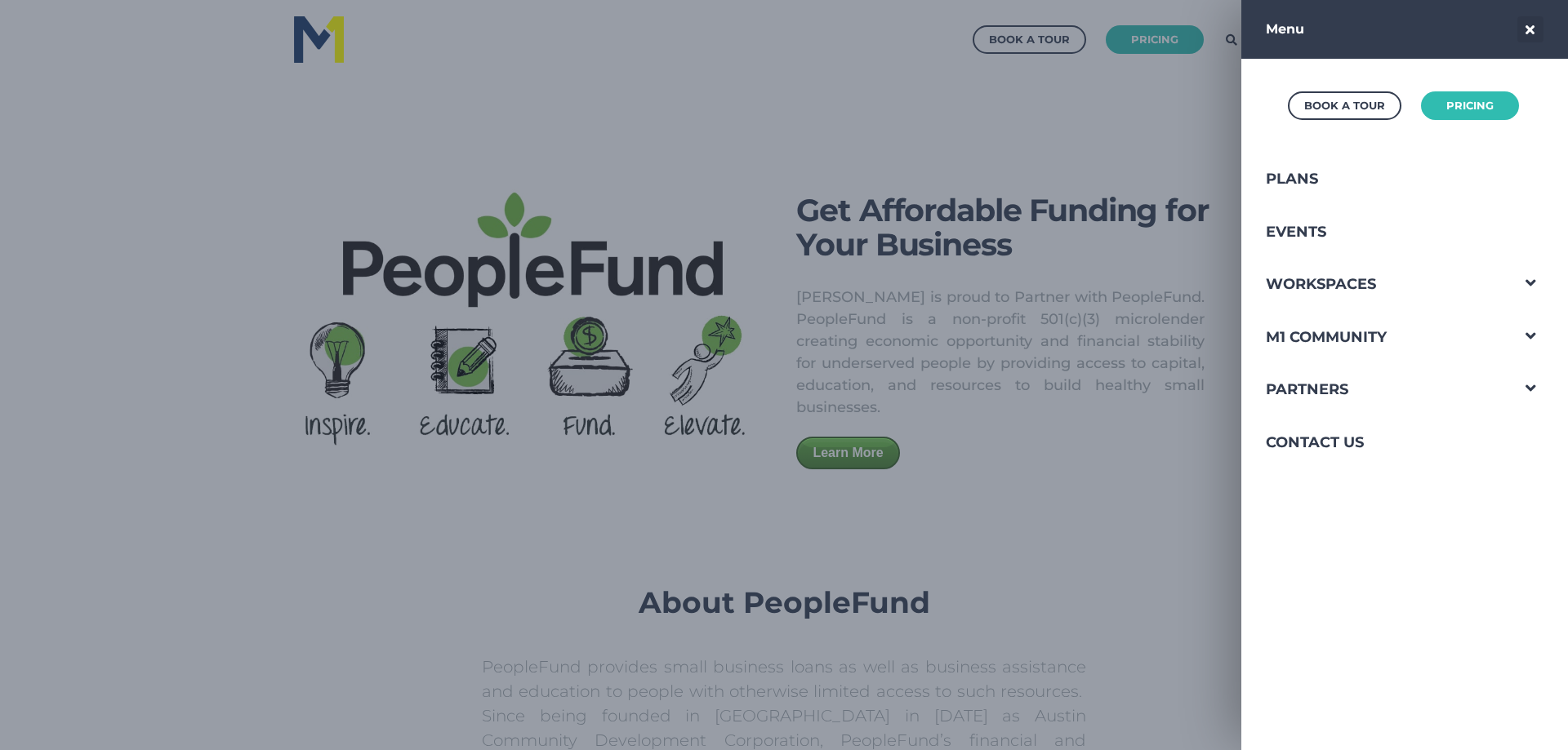
click at [1083, 129] on div at bounding box center [784, 375] width 1568 height 750
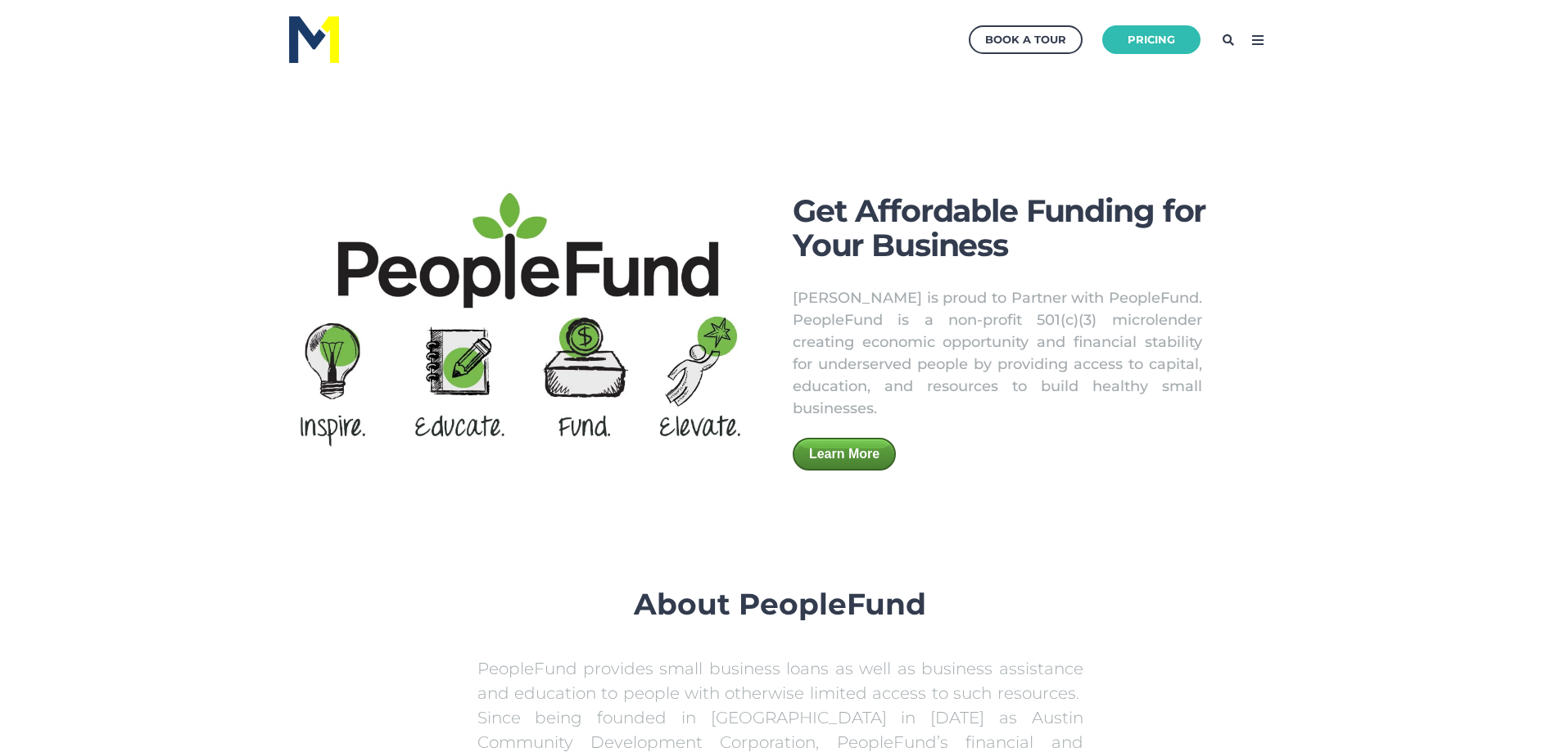
click at [1261, 34] on icon at bounding box center [1257, 40] width 26 height 26
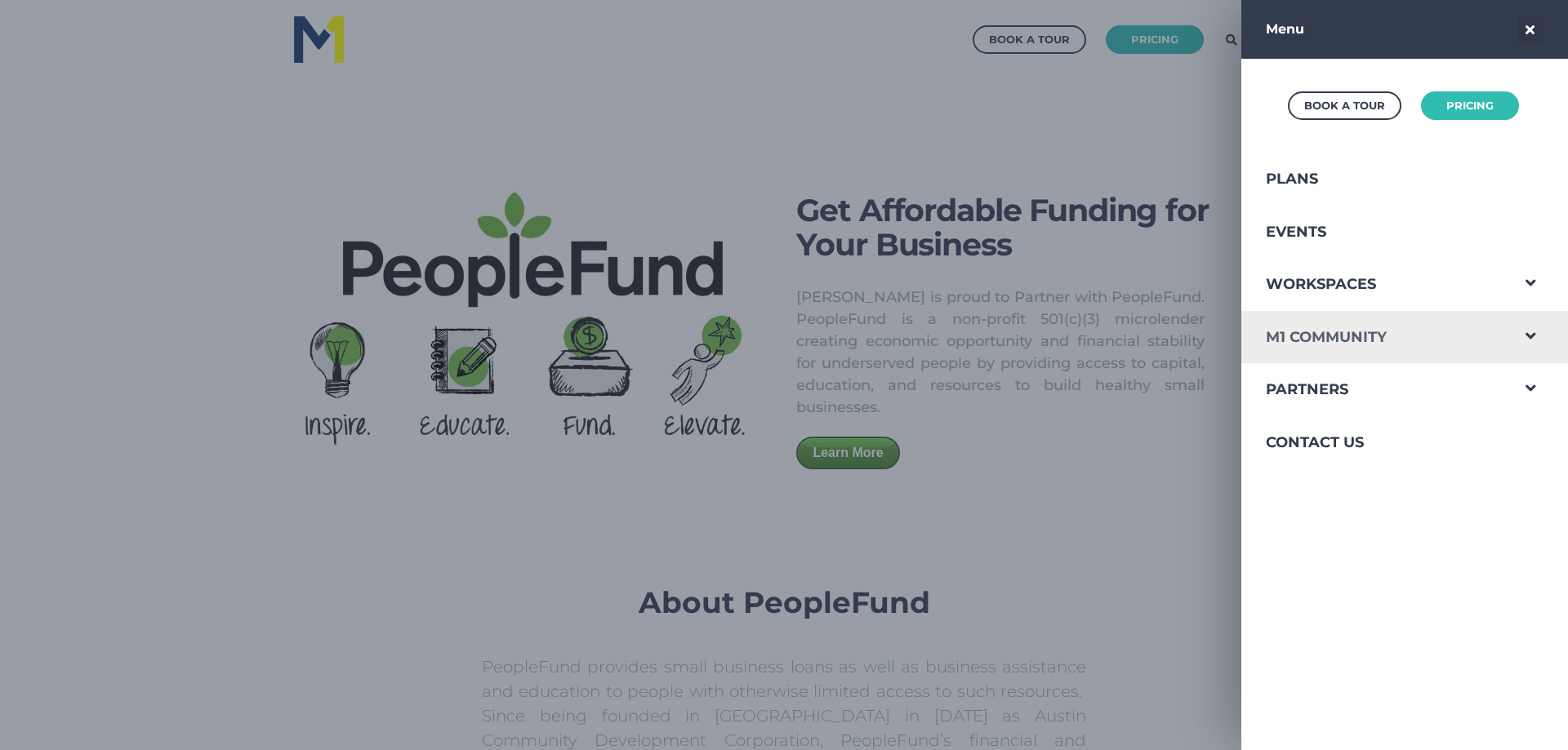
click at [1384, 337] on link "M1 Community" at bounding box center [1374, 337] width 268 height 53
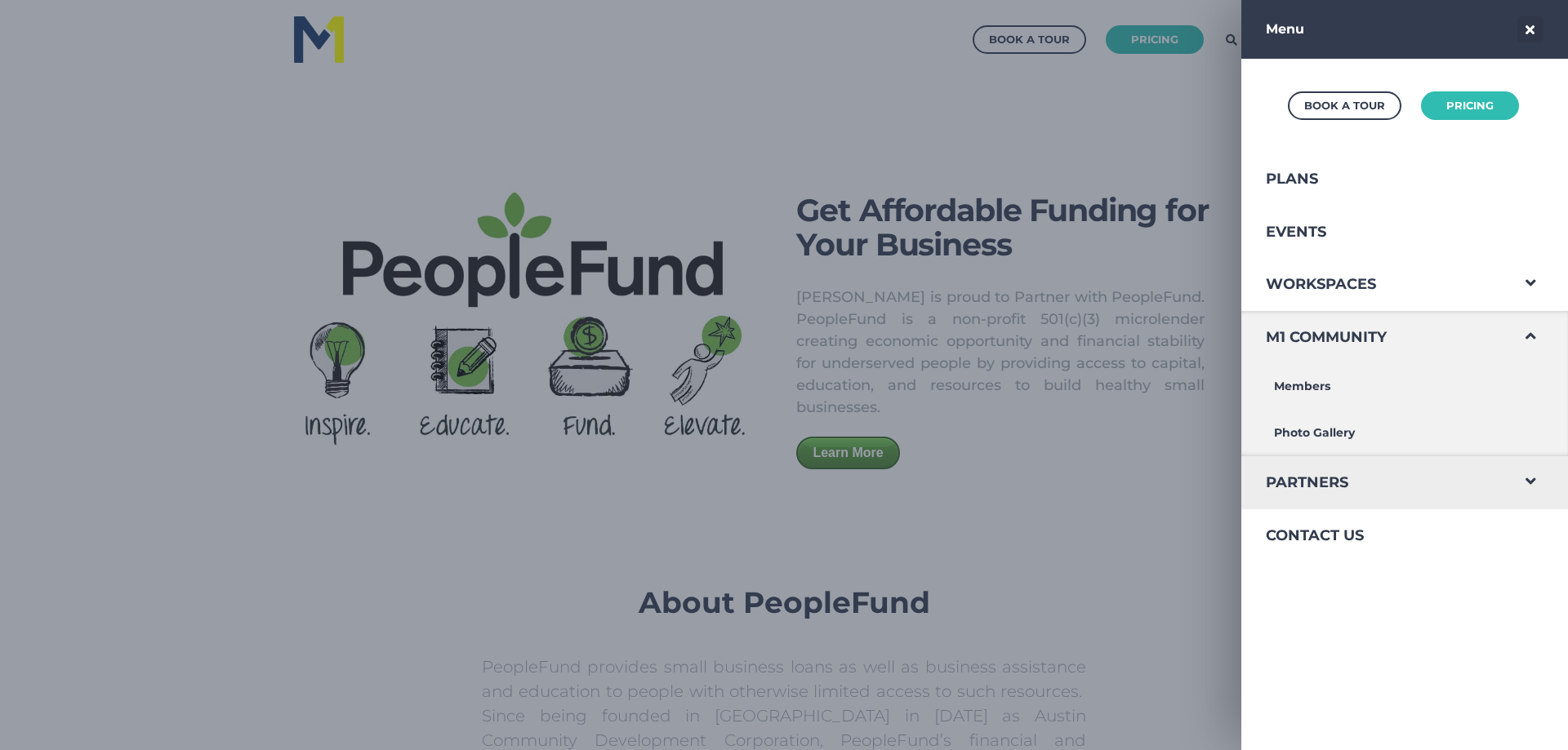
click at [1520, 490] on span "Navigation Menu" at bounding box center [1530, 478] width 43 height 43
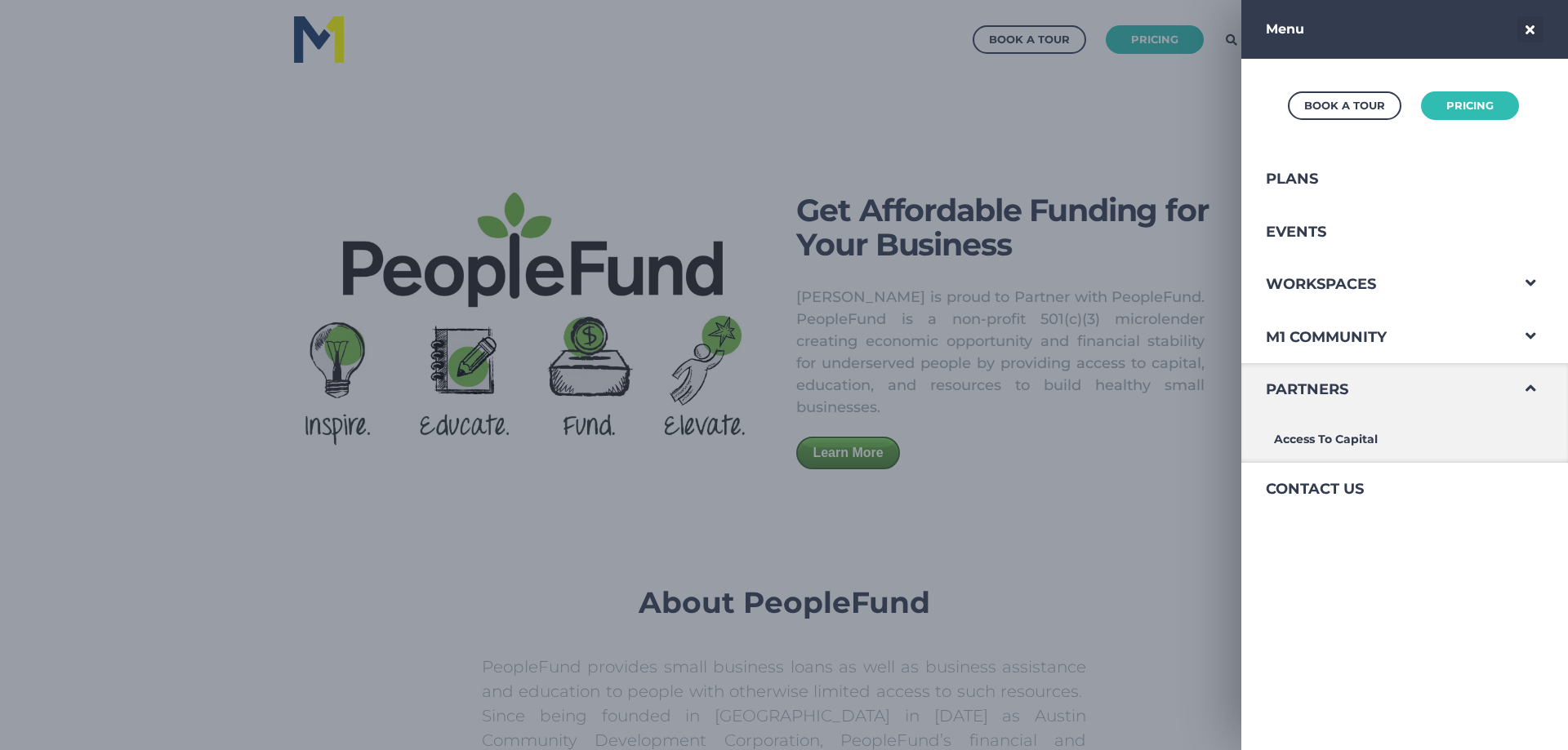
click at [815, 62] on div at bounding box center [784, 375] width 1568 height 750
